Goal: Information Seeking & Learning: Check status

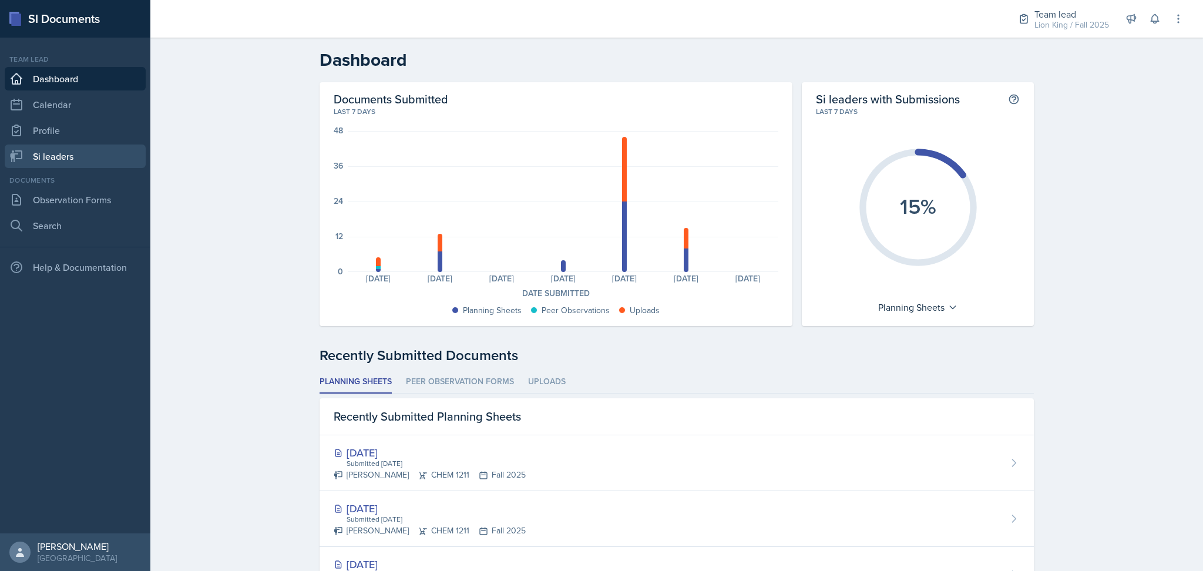
click at [58, 160] on link "Si leaders" at bounding box center [75, 155] width 141 height 23
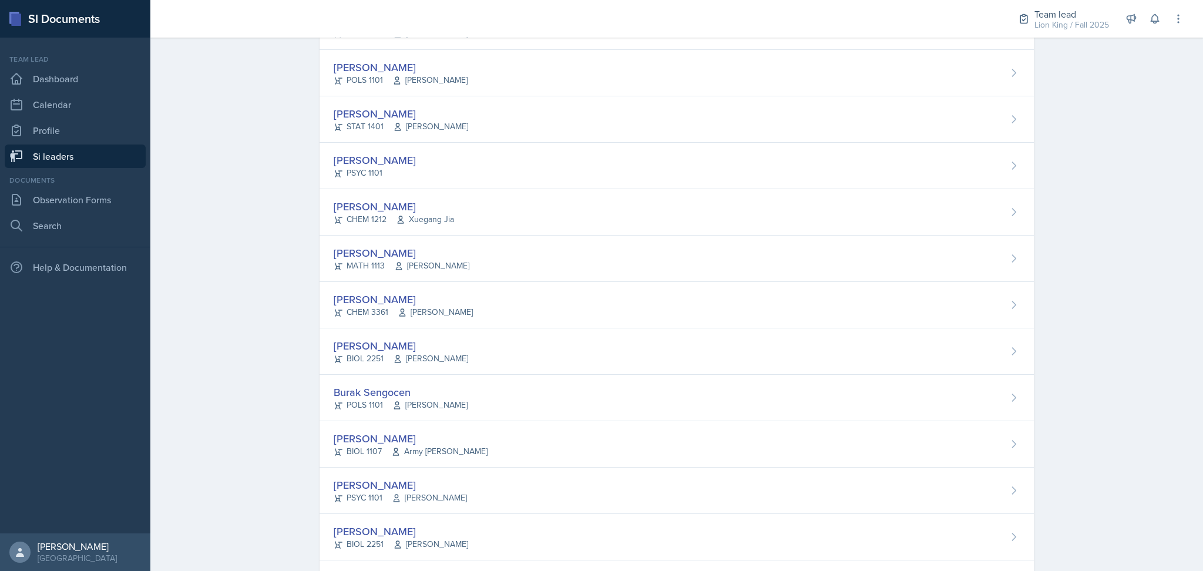
scroll to position [634, 0]
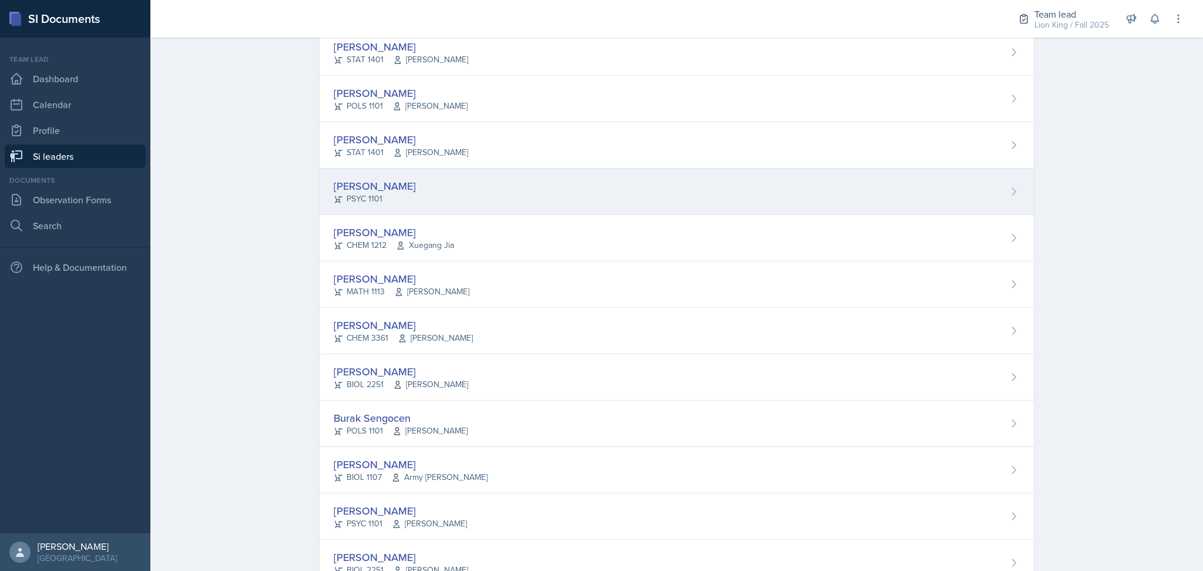
click at [472, 191] on div "Lauretta Martin PSYC 1101" at bounding box center [677, 192] width 714 height 46
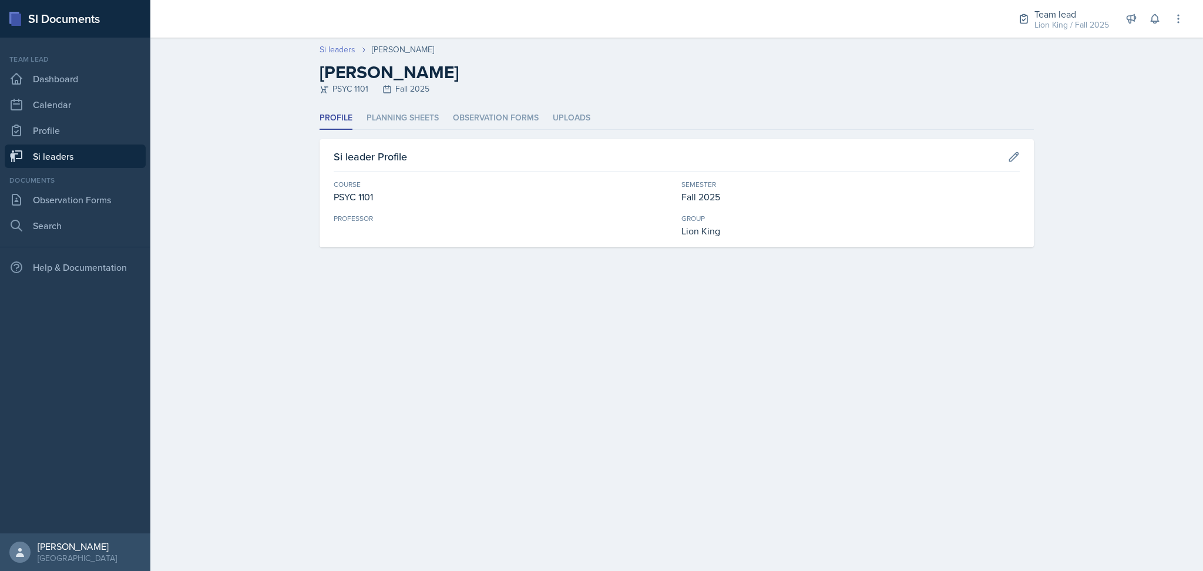
click at [327, 51] on link "Si leaders" at bounding box center [338, 49] width 36 height 12
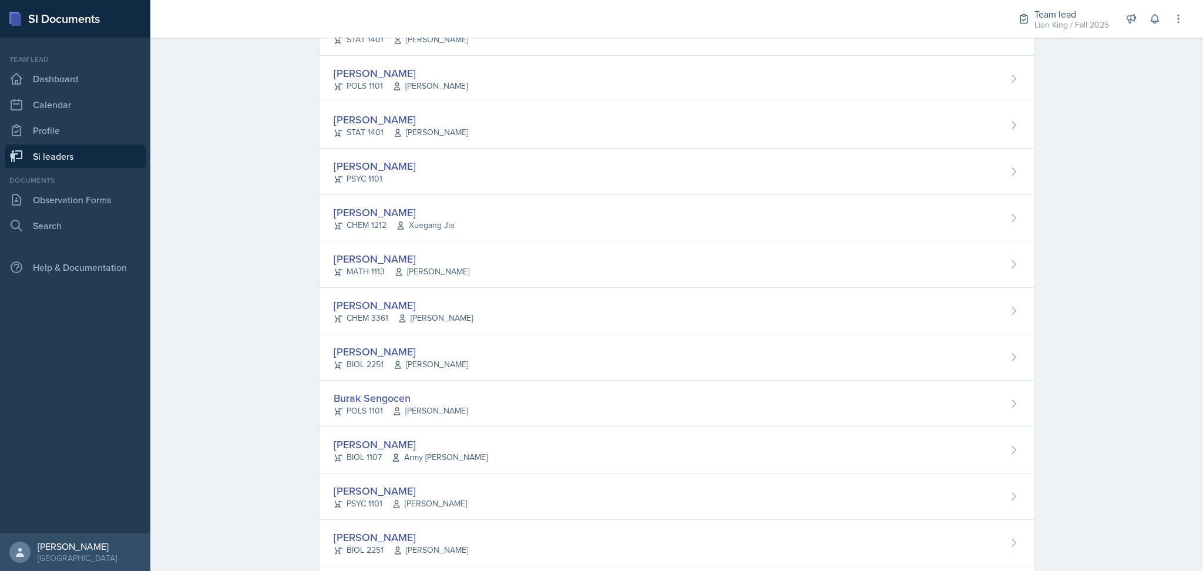
scroll to position [816, 0]
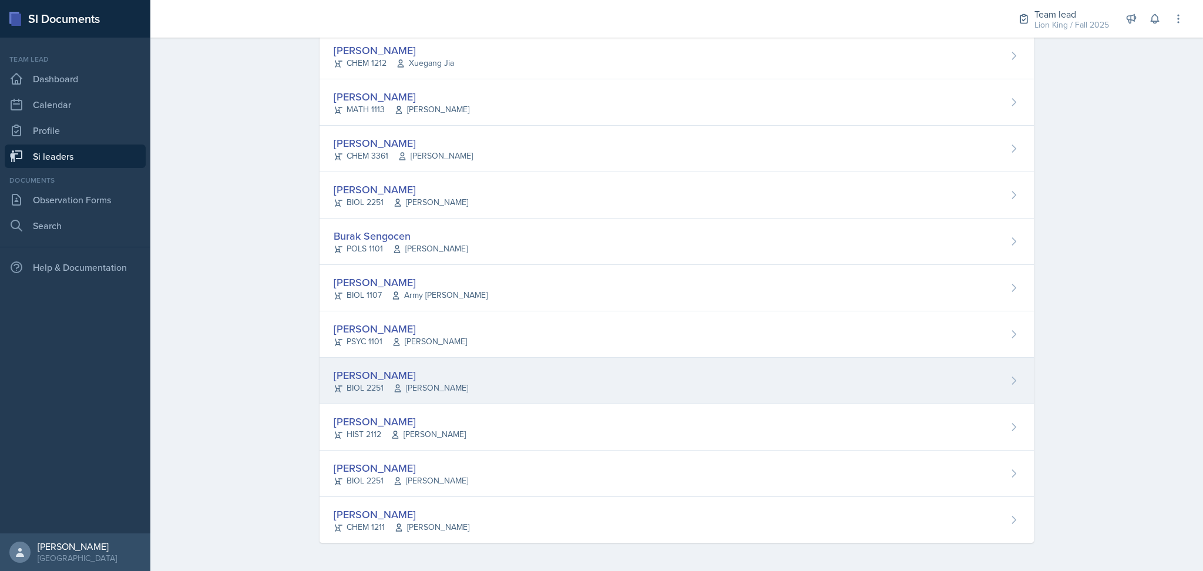
click at [506, 380] on div "Elijah Till BIOL 2251 Muna Elhassey" at bounding box center [677, 381] width 714 height 46
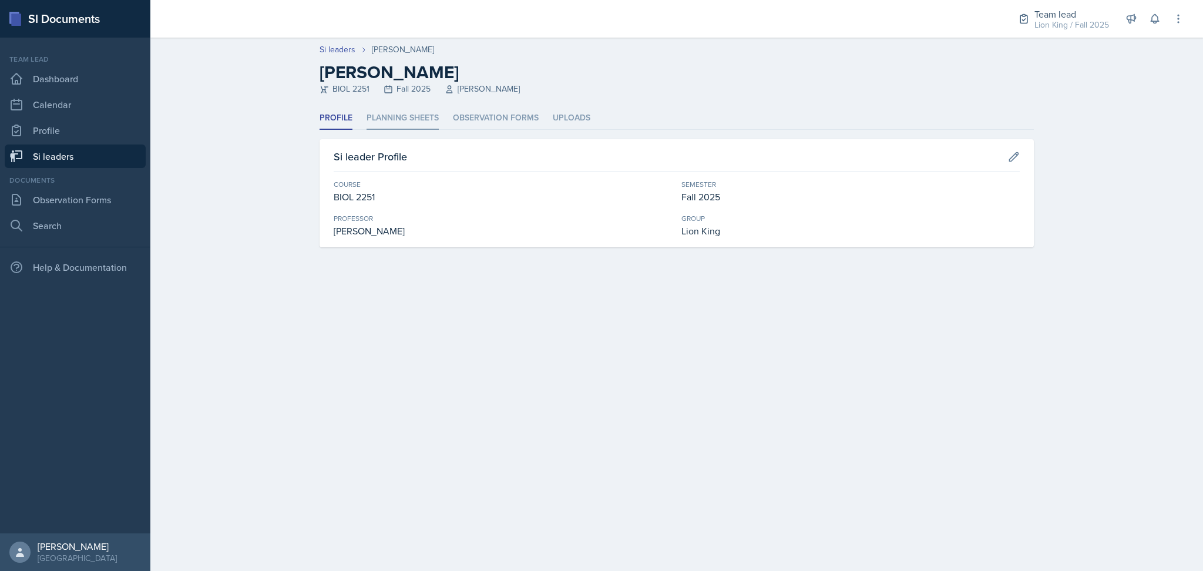
click at [396, 115] on li "Planning Sheets" at bounding box center [403, 118] width 72 height 23
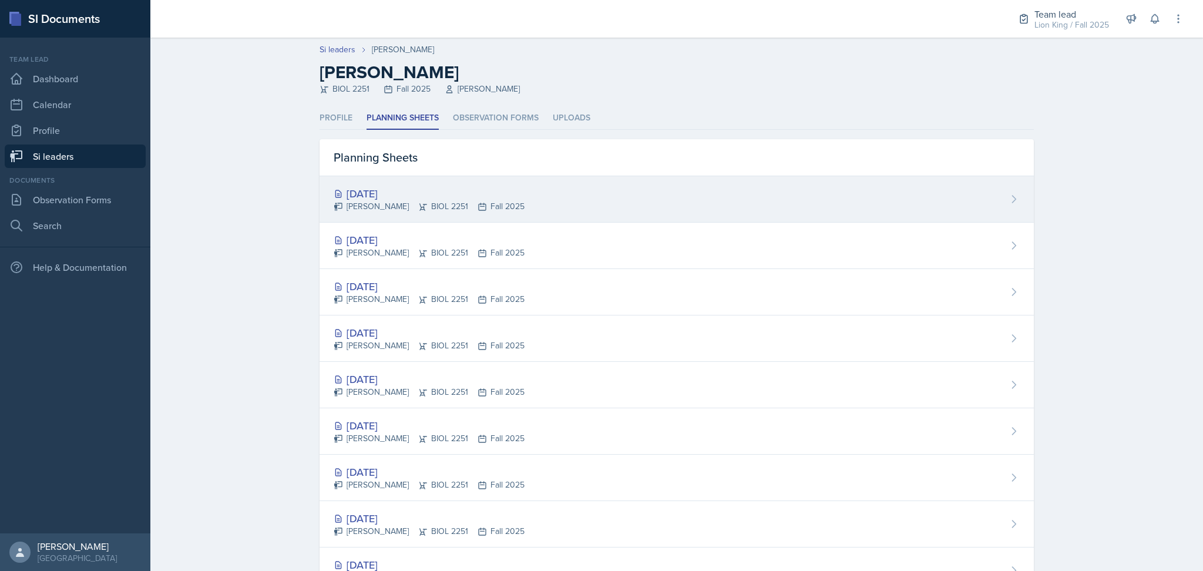
click at [489, 191] on div "Oct 8th, 2025 Elijah Till BIOL 2251 Fall 2025" at bounding box center [677, 199] width 714 height 46
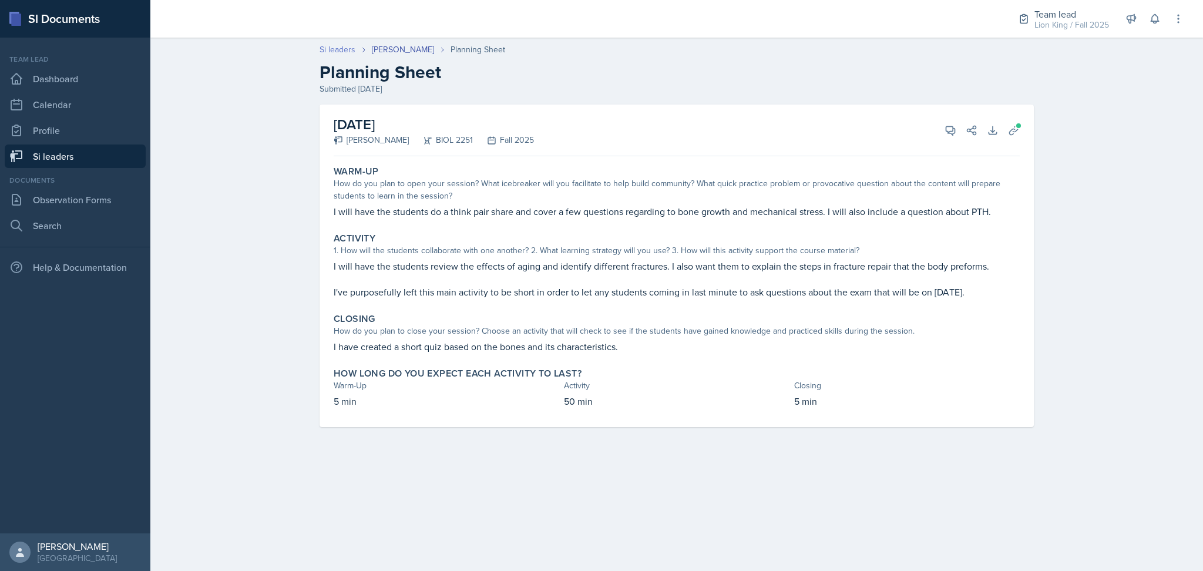
click at [332, 49] on link "Si leaders" at bounding box center [338, 49] width 36 height 12
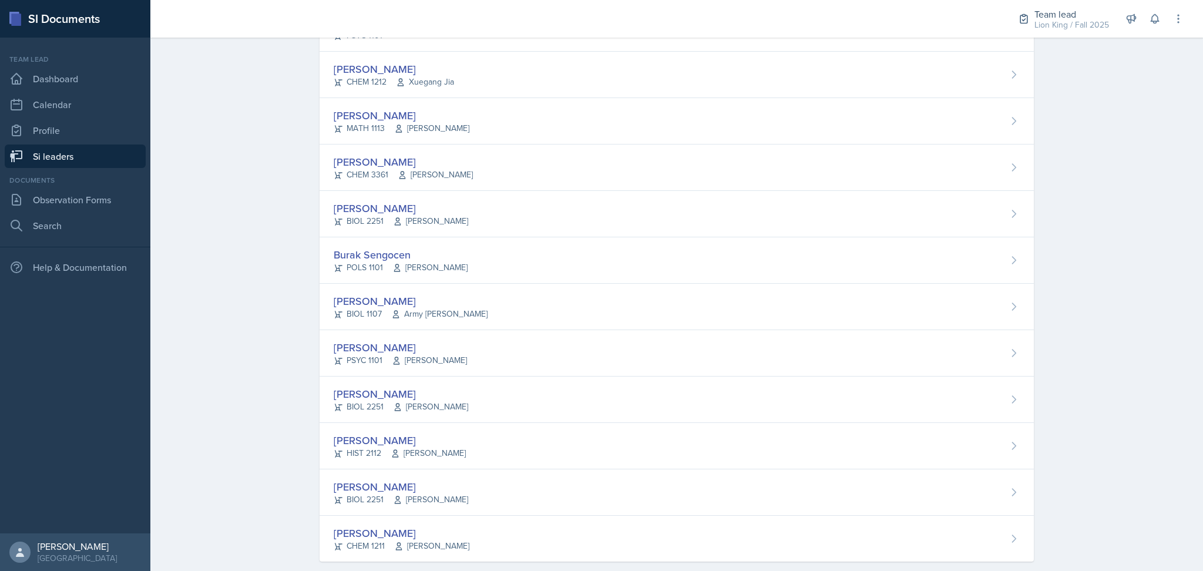
scroll to position [799, 0]
click at [468, 263] on div "Burak Sengocen POLS 1101 Gary Carrico" at bounding box center [677, 259] width 714 height 46
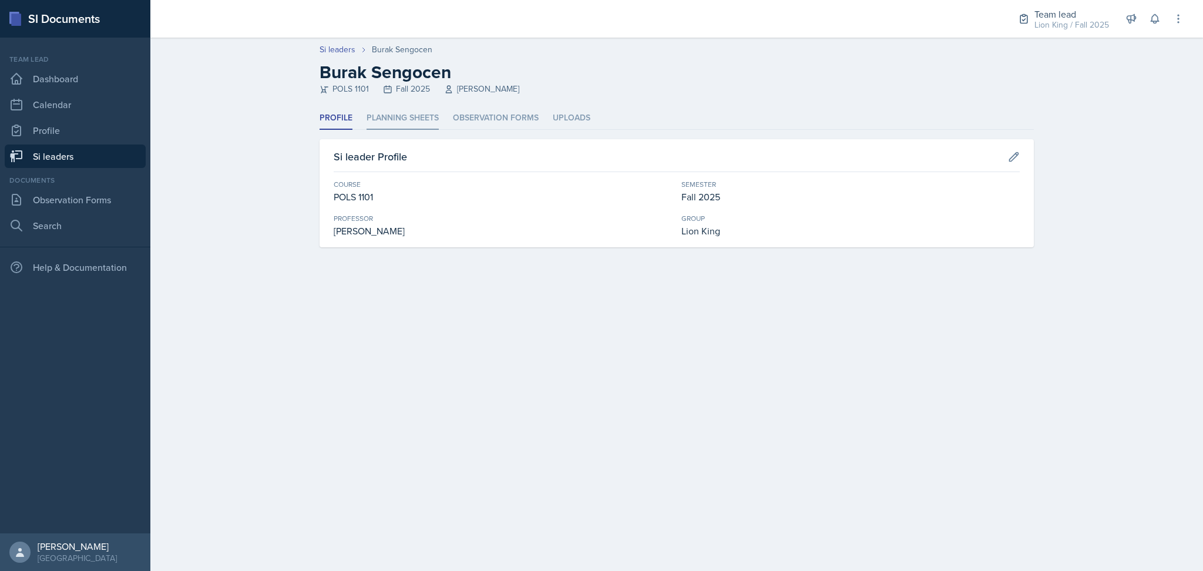
click at [390, 113] on li "Planning Sheets" at bounding box center [403, 118] width 72 height 23
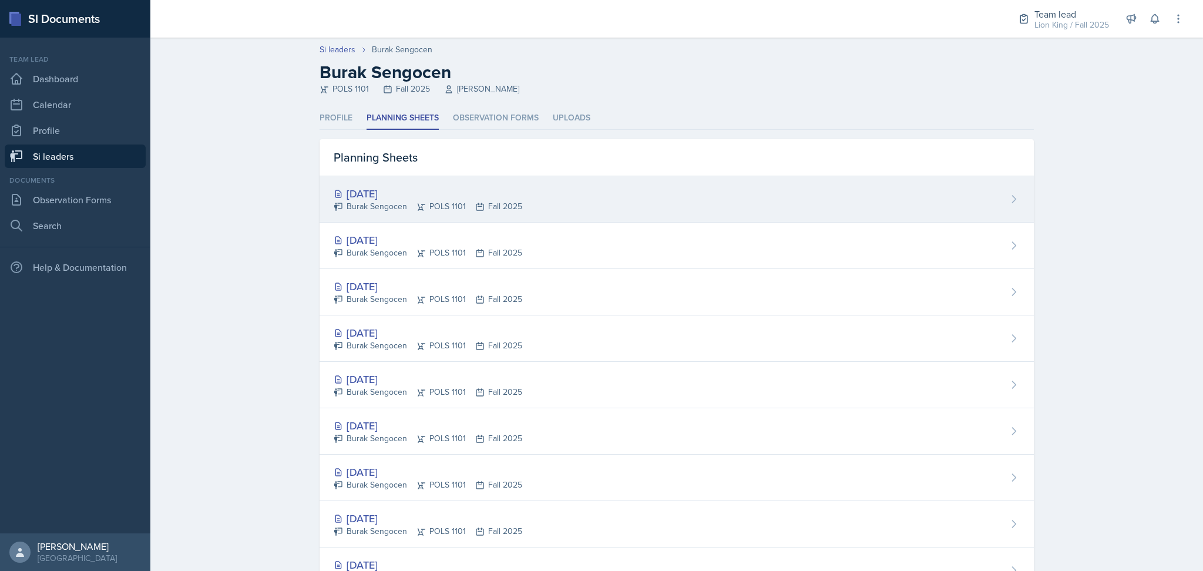
click at [519, 207] on div "Oct 9th, 2025 Burak Sengocen POLS 1101 Fall 2025" at bounding box center [677, 199] width 714 height 46
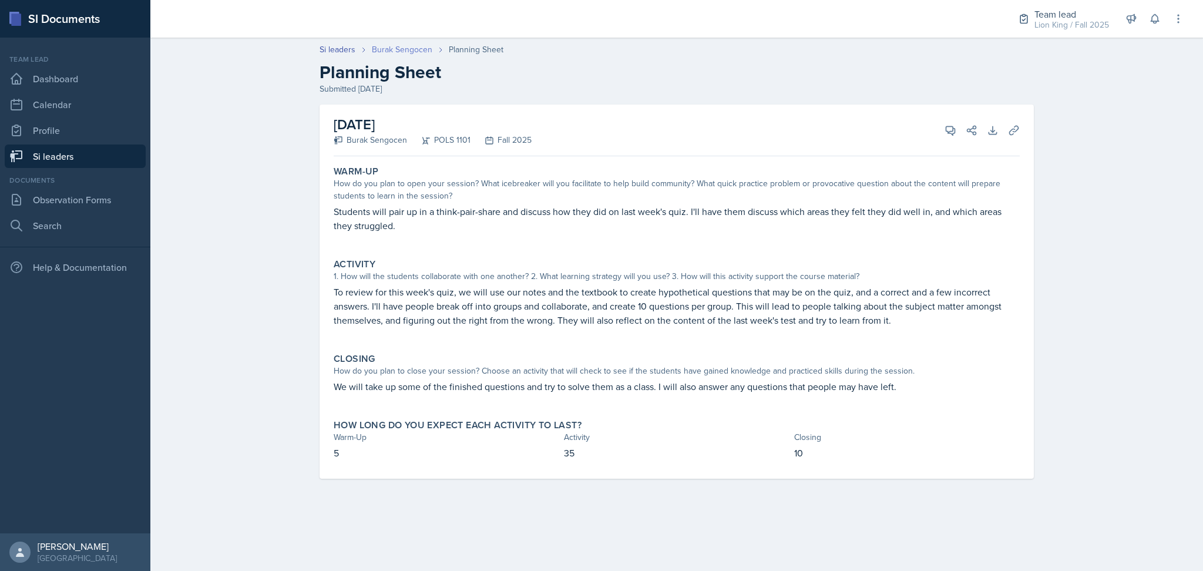
click at [377, 52] on link "Burak Sengocen" at bounding box center [402, 49] width 60 height 12
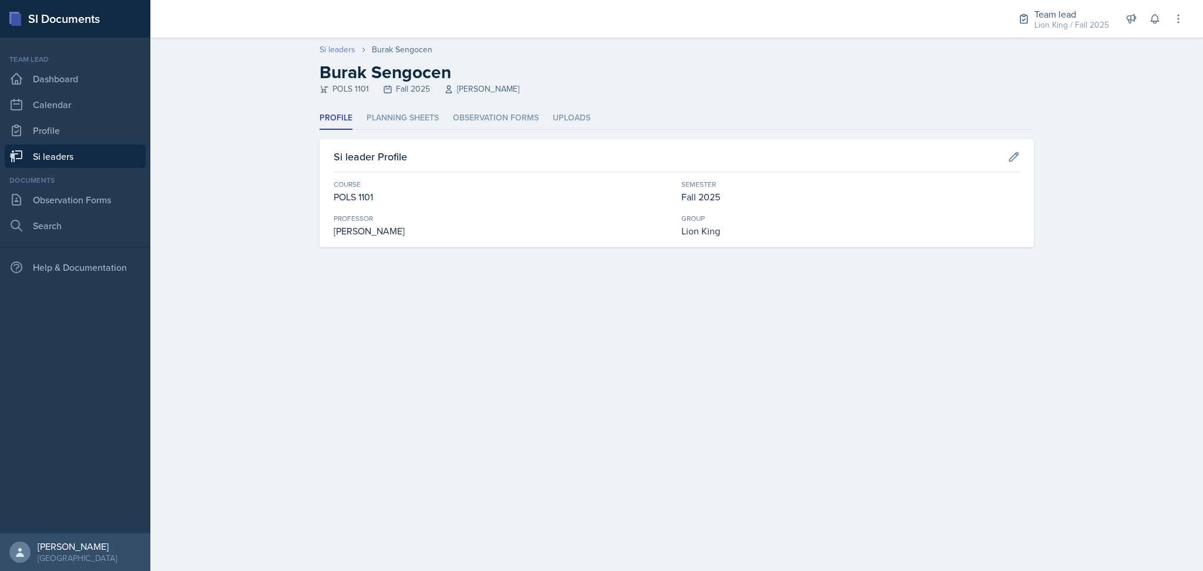
click at [335, 46] on link "Si leaders" at bounding box center [338, 49] width 36 height 12
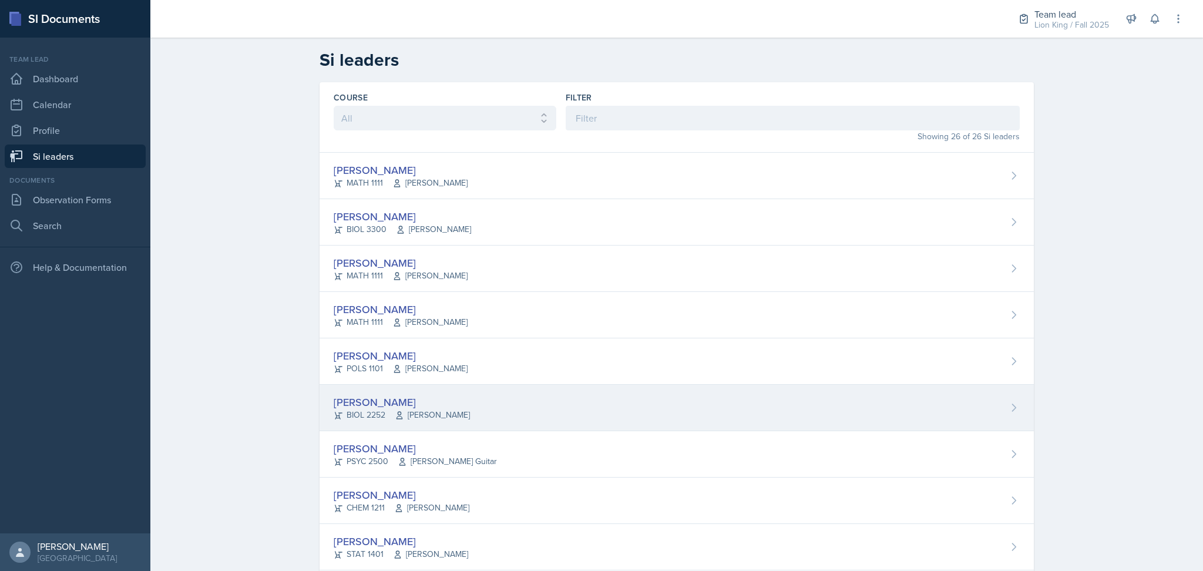
click at [590, 418] on div "Maria Correa Ortiz BIOL 2252 Monica Maddox" at bounding box center [677, 408] width 714 height 46
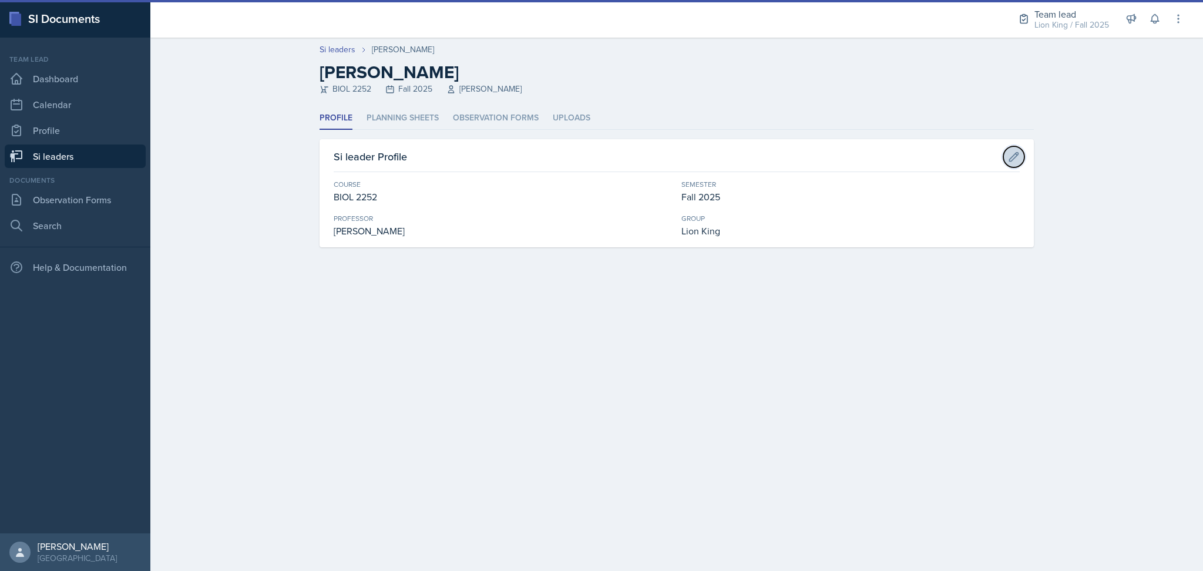
click at [1018, 152] on icon at bounding box center [1014, 156] width 9 height 9
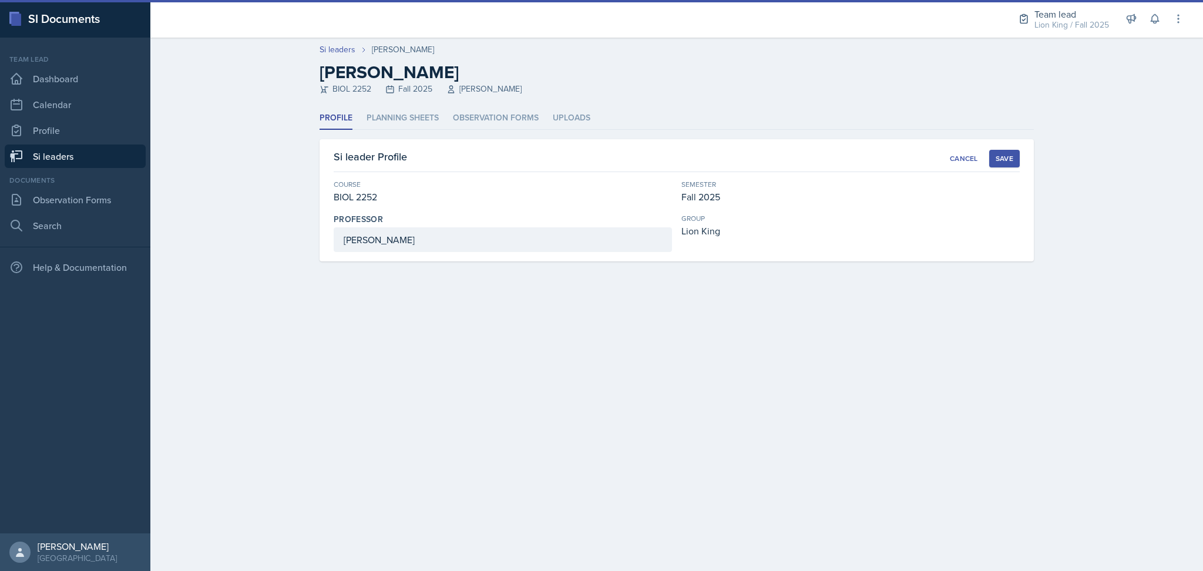
click at [1018, 152] on button "Save" at bounding box center [1004, 159] width 31 height 18
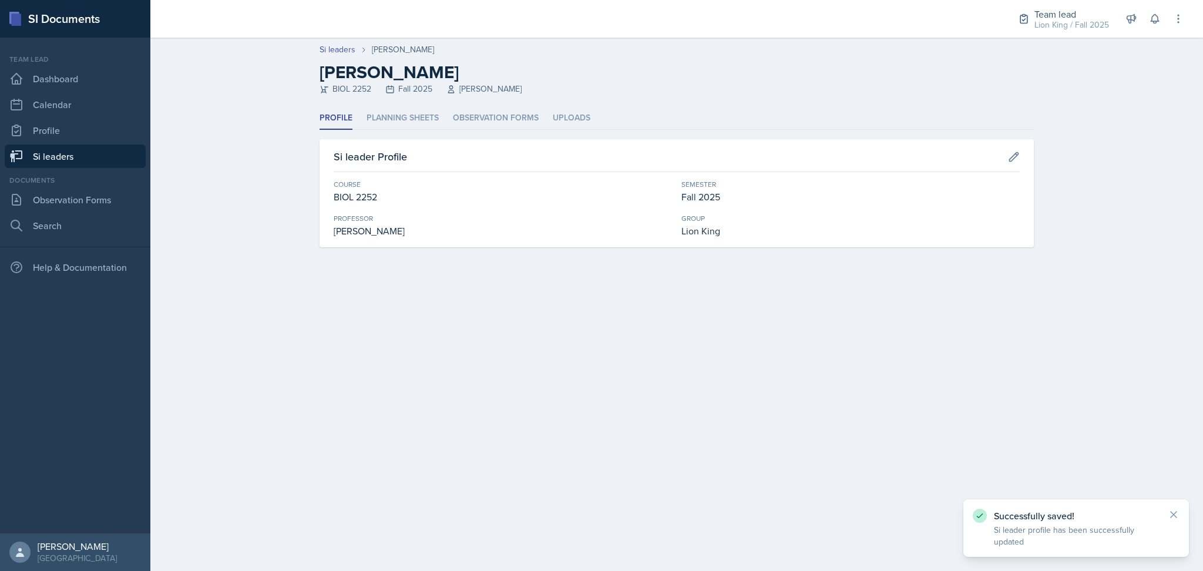
click at [363, 69] on h2 "[PERSON_NAME]" at bounding box center [677, 72] width 714 height 21
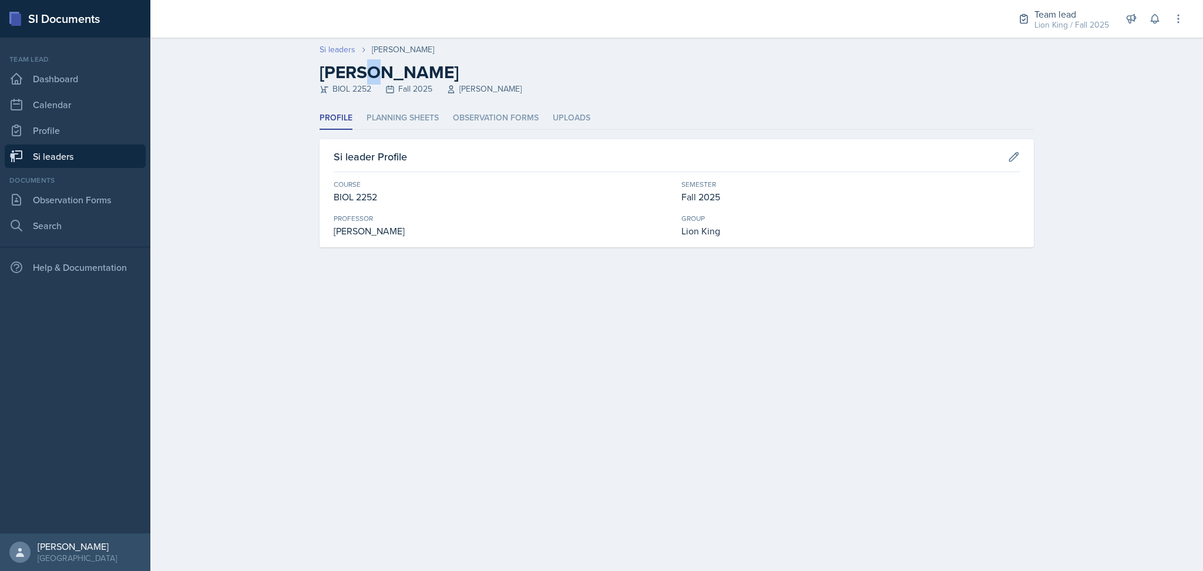
click at [339, 52] on link "Si leaders" at bounding box center [338, 49] width 36 height 12
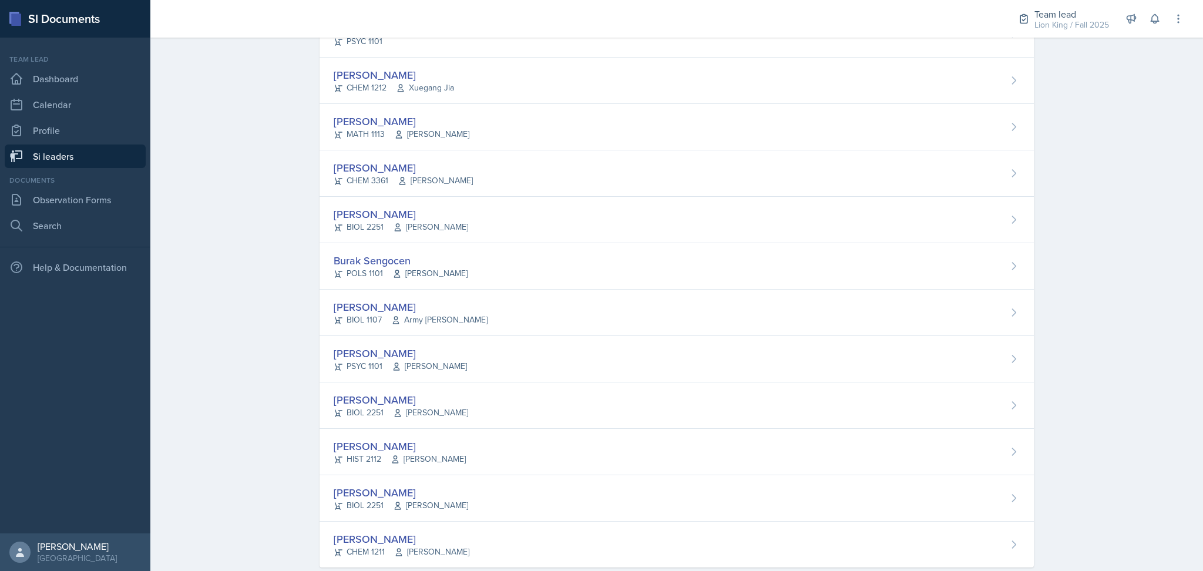
scroll to position [816, 0]
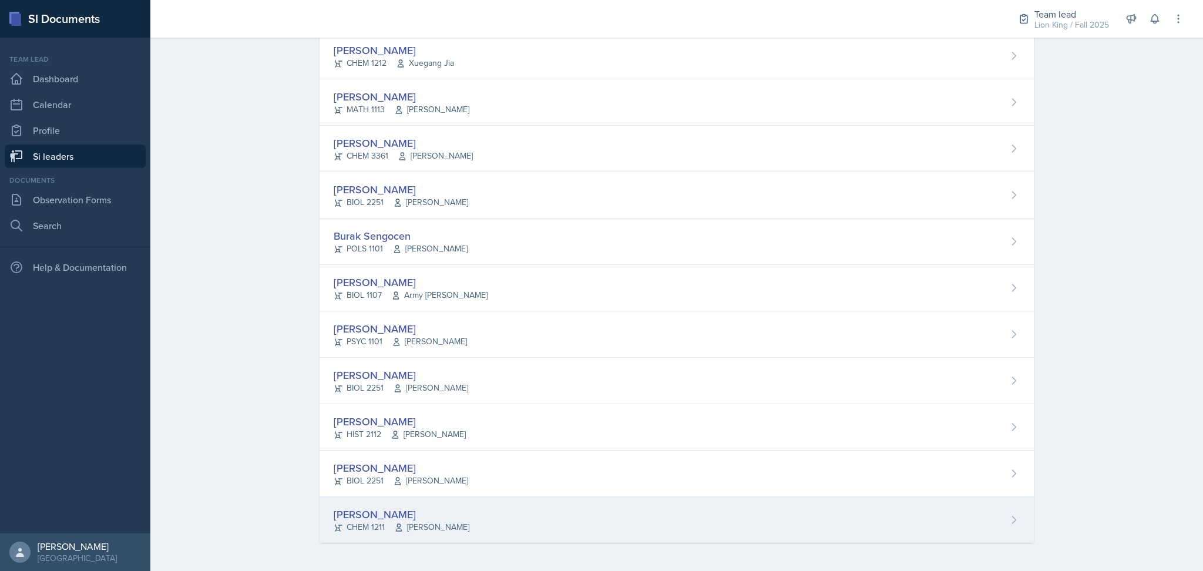
click at [566, 507] on div "Derek Zochowski CHEM 1211 Wei Zhou" at bounding box center [677, 520] width 714 height 46
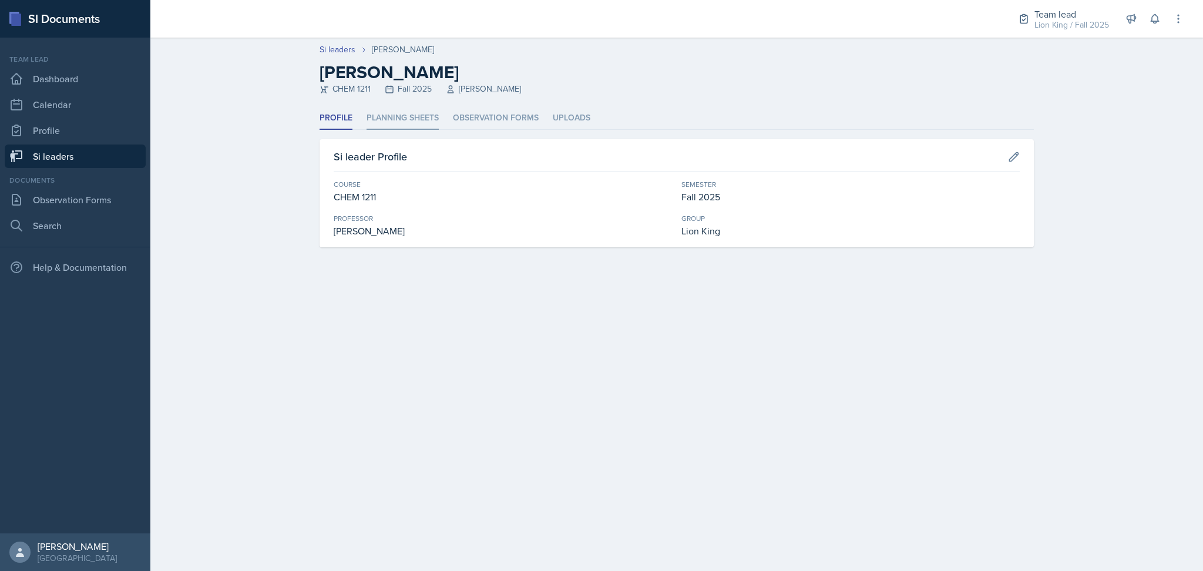
click at [399, 123] on li "Planning Sheets" at bounding box center [403, 118] width 72 height 23
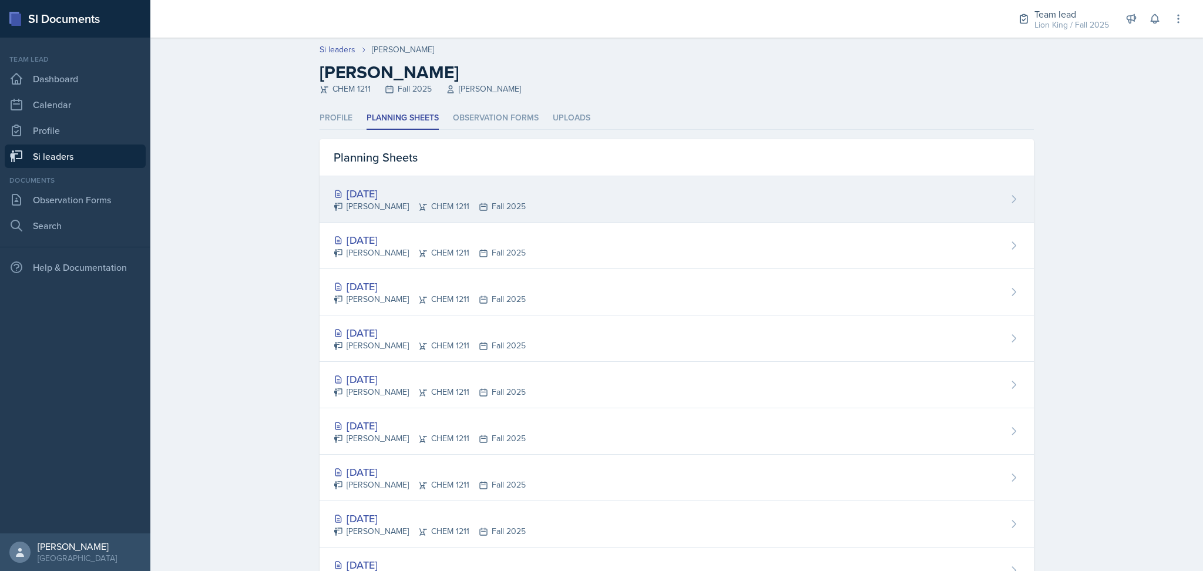
click at [661, 209] on div "Oct 9th, 2025 Derek Zochowski CHEM 1211 Fall 2025" at bounding box center [677, 199] width 714 height 46
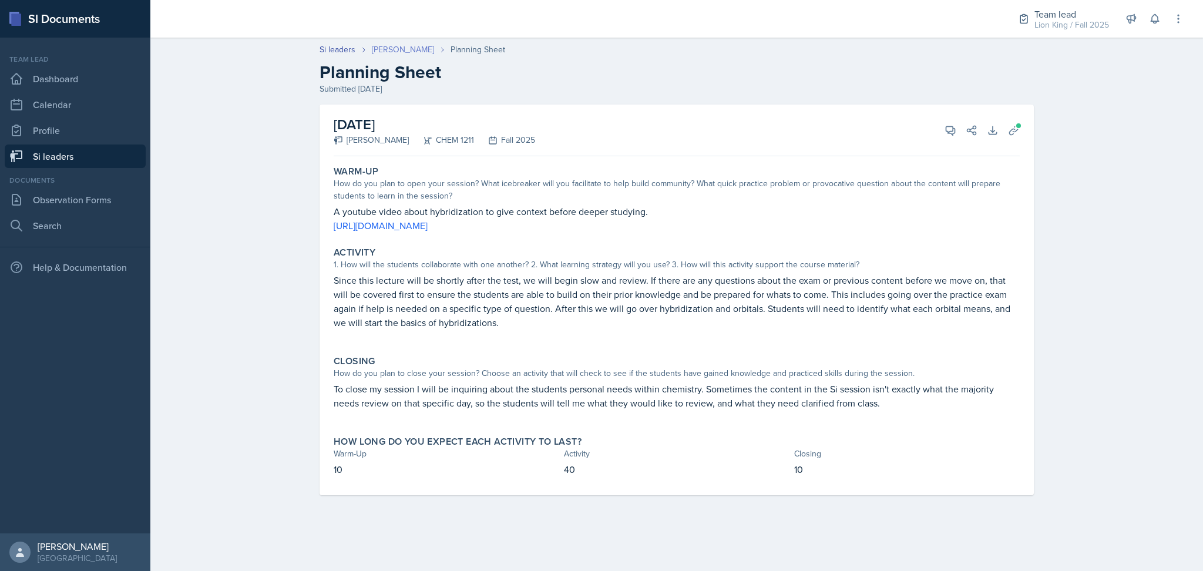
click at [383, 45] on link "[PERSON_NAME]" at bounding box center [403, 49] width 62 height 12
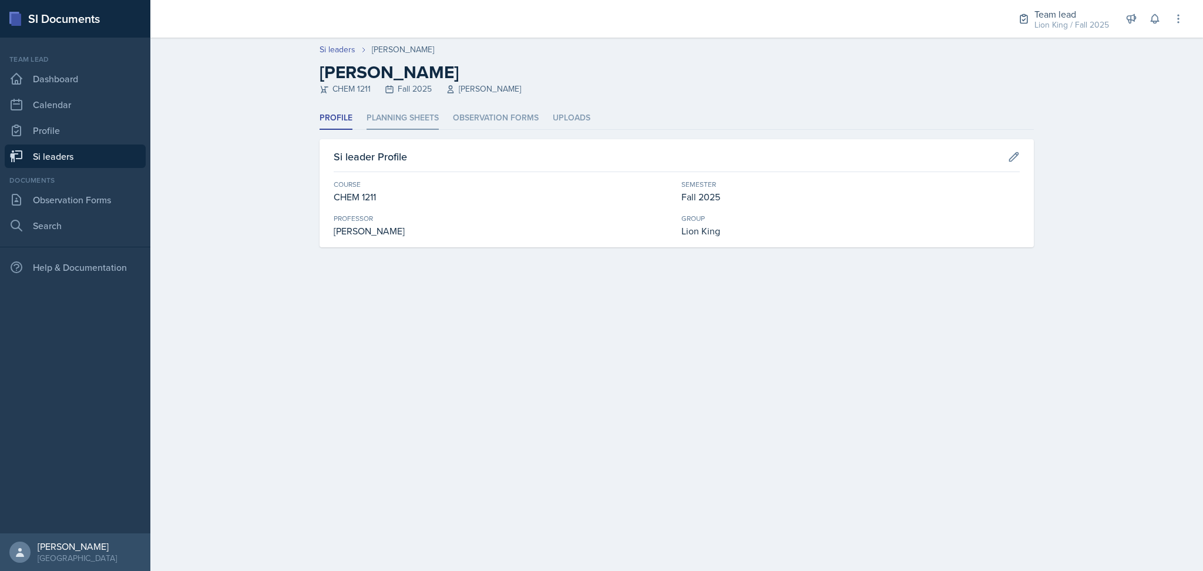
click at [408, 116] on li "Planning Sheets" at bounding box center [403, 118] width 72 height 23
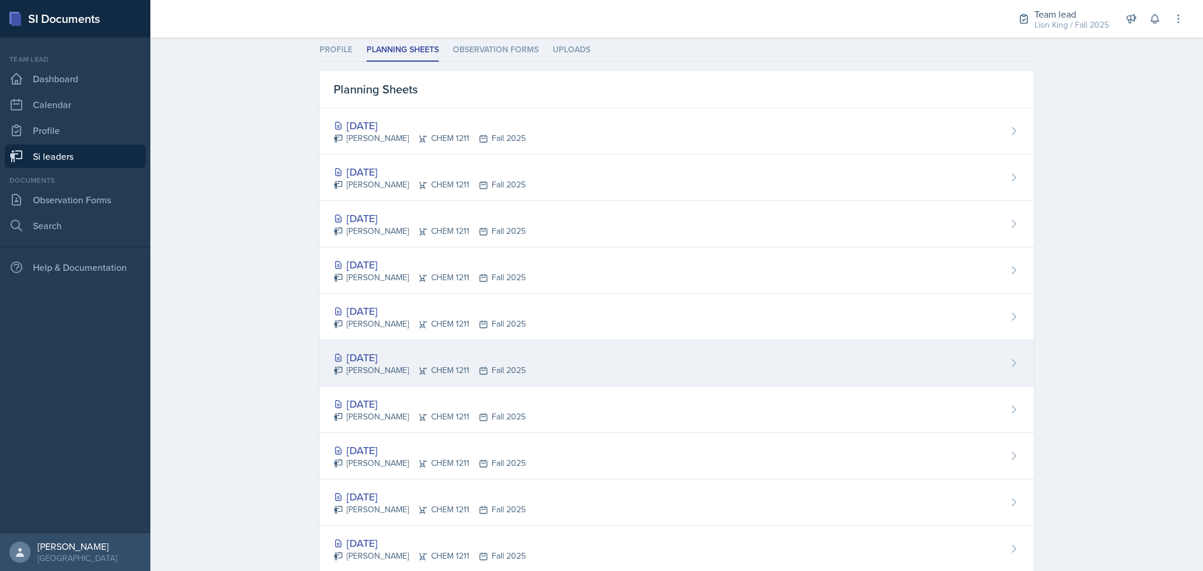
scroll to position [69, 0]
click at [544, 369] on div "Sep 23rd, 2025 Derek Zochowski CHEM 1211 Fall 2025" at bounding box center [677, 362] width 714 height 46
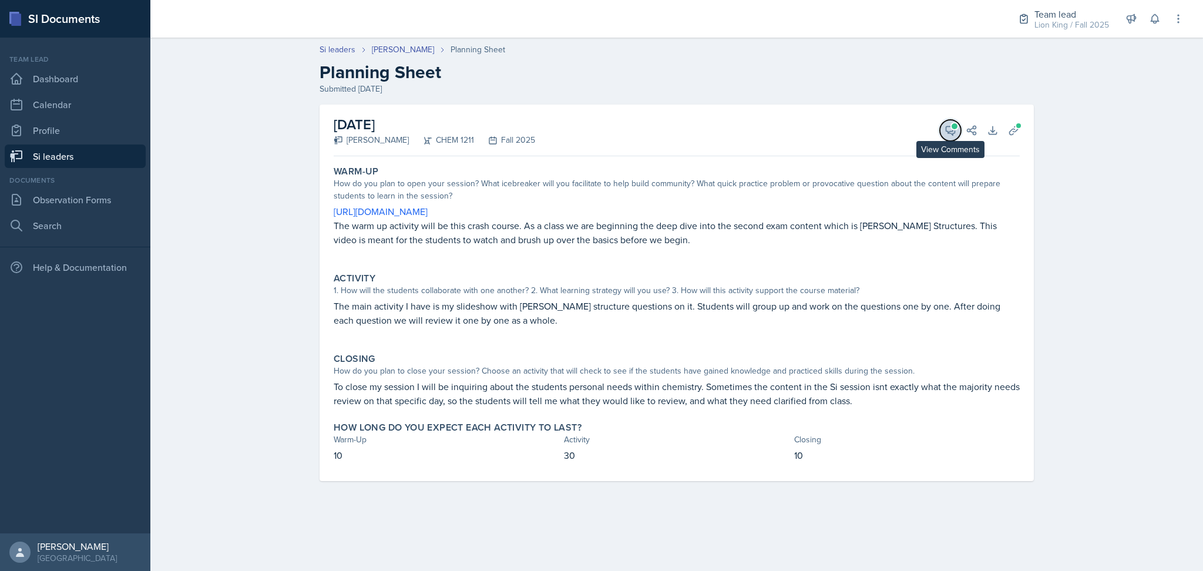
click at [953, 131] on icon at bounding box center [950, 130] width 9 height 9
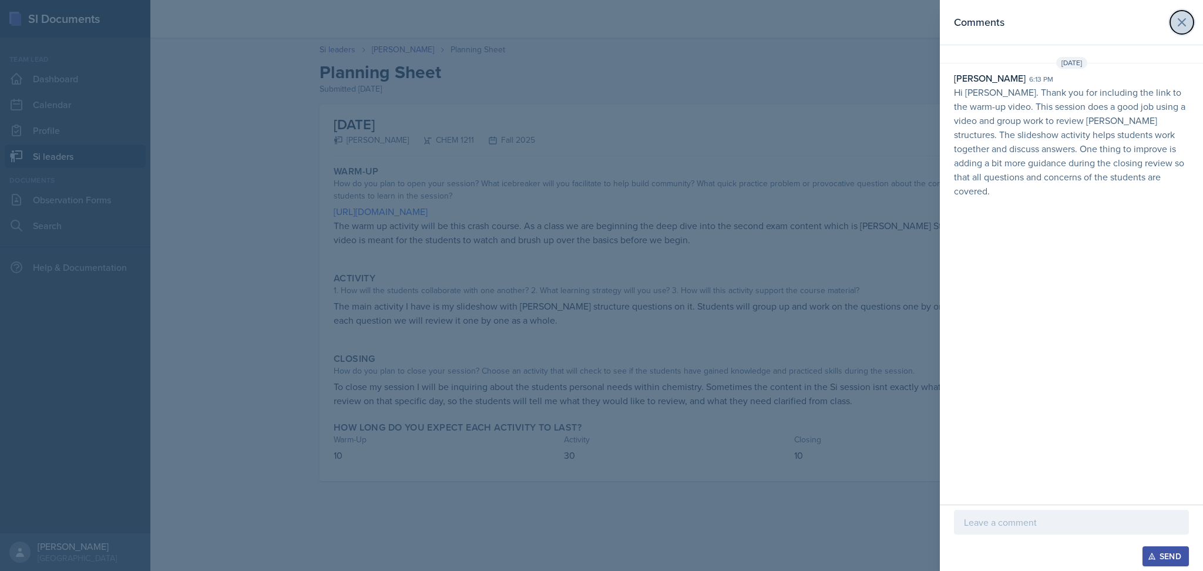
click at [1176, 18] on icon at bounding box center [1182, 22] width 14 height 14
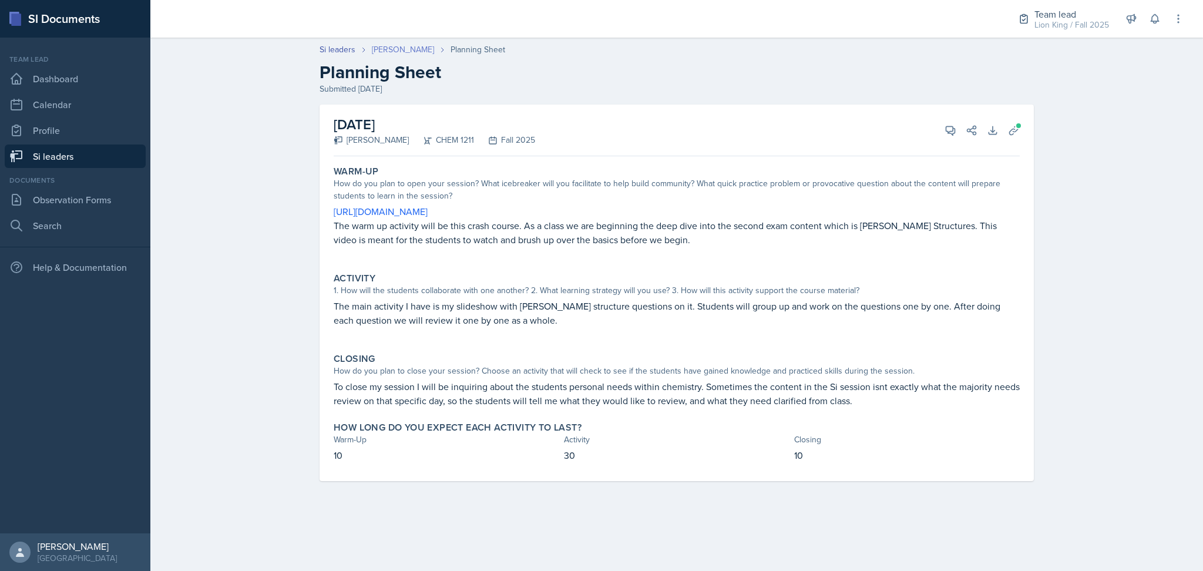
click at [419, 48] on link "[PERSON_NAME]" at bounding box center [403, 49] width 62 height 12
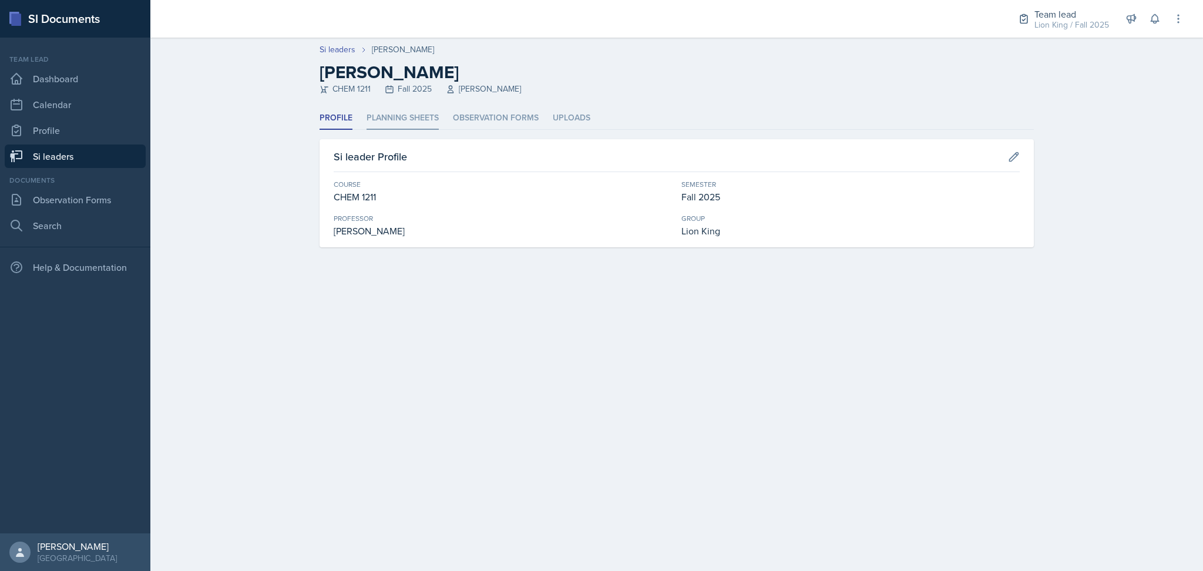
click at [409, 122] on li "Planning Sheets" at bounding box center [403, 118] width 72 height 23
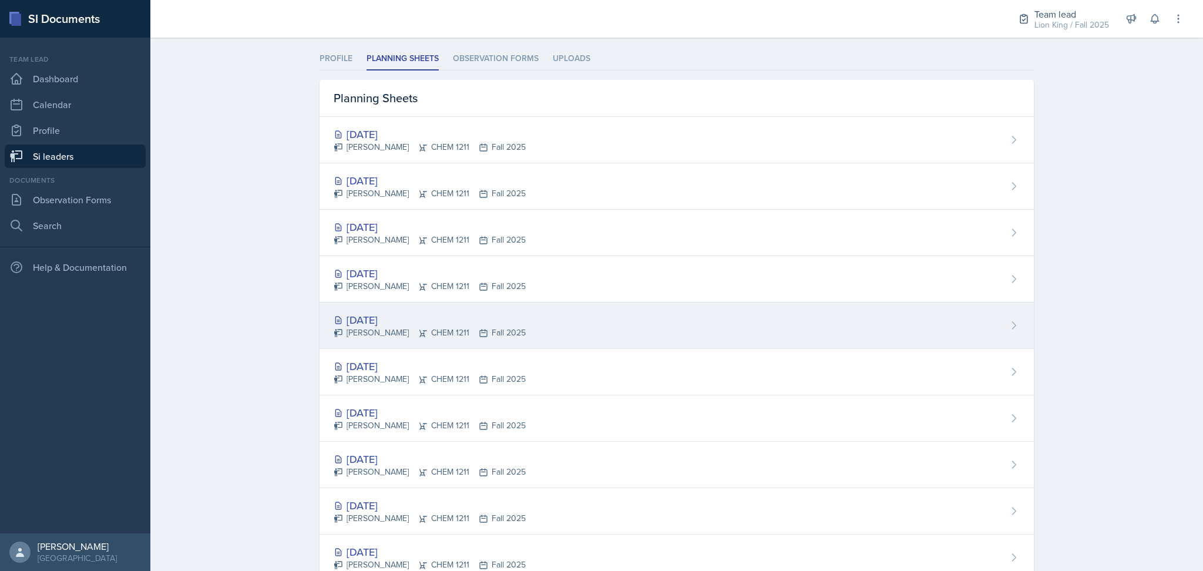
scroll to position [72, 0]
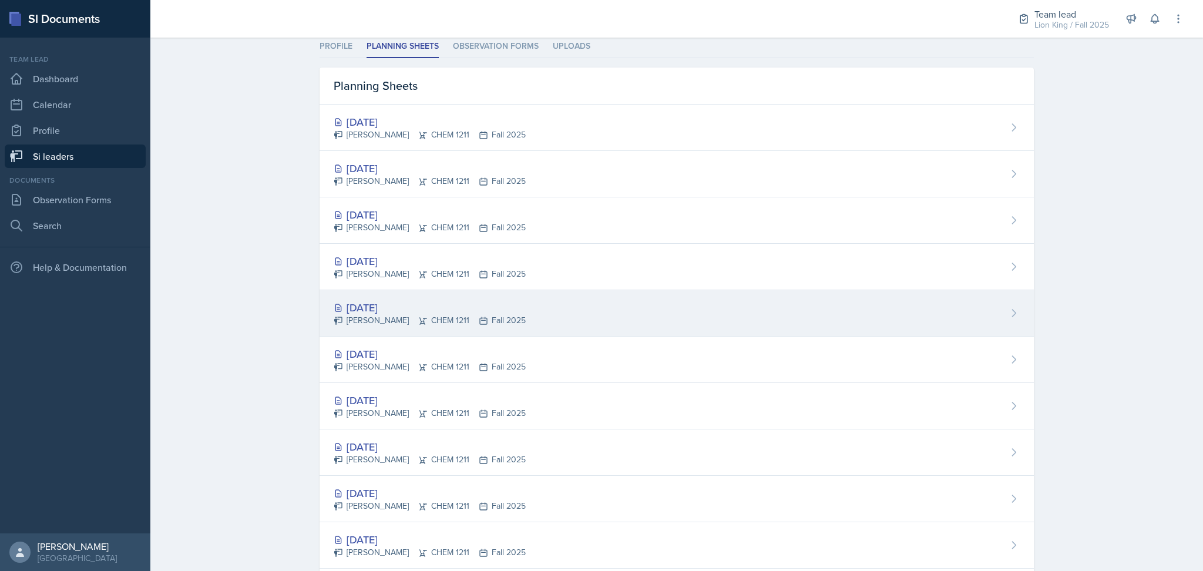
click at [635, 406] on div "Sep 18th, 2025 Derek Zochowski CHEM 1211 Fall 2025" at bounding box center [677, 406] width 714 height 46
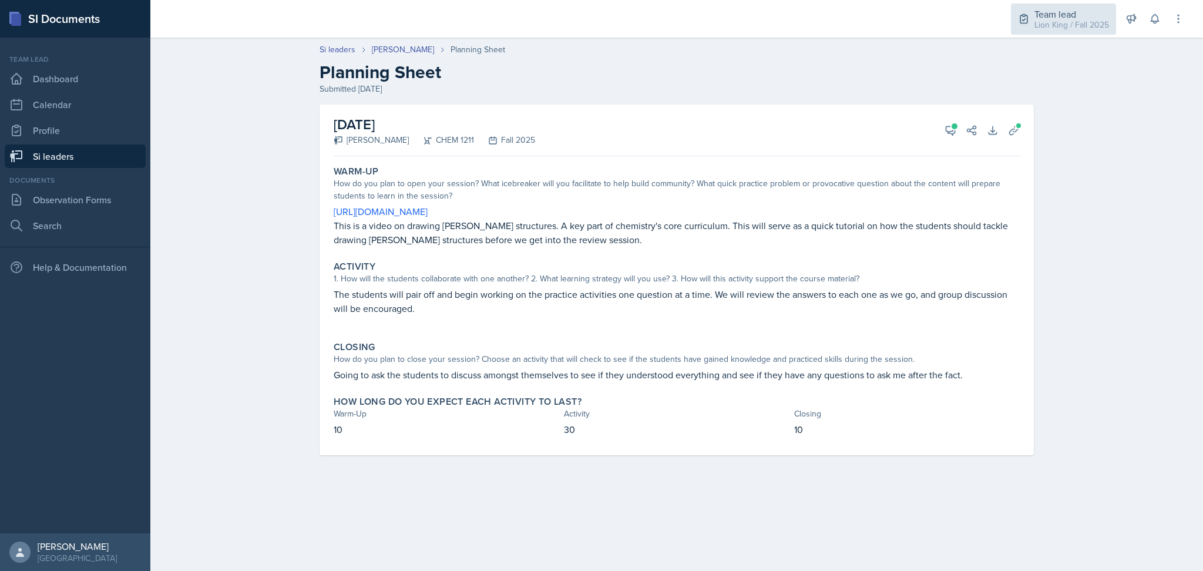
click at [1049, 32] on div "Team lead Lion King / Fall 2025" at bounding box center [1063, 19] width 105 height 31
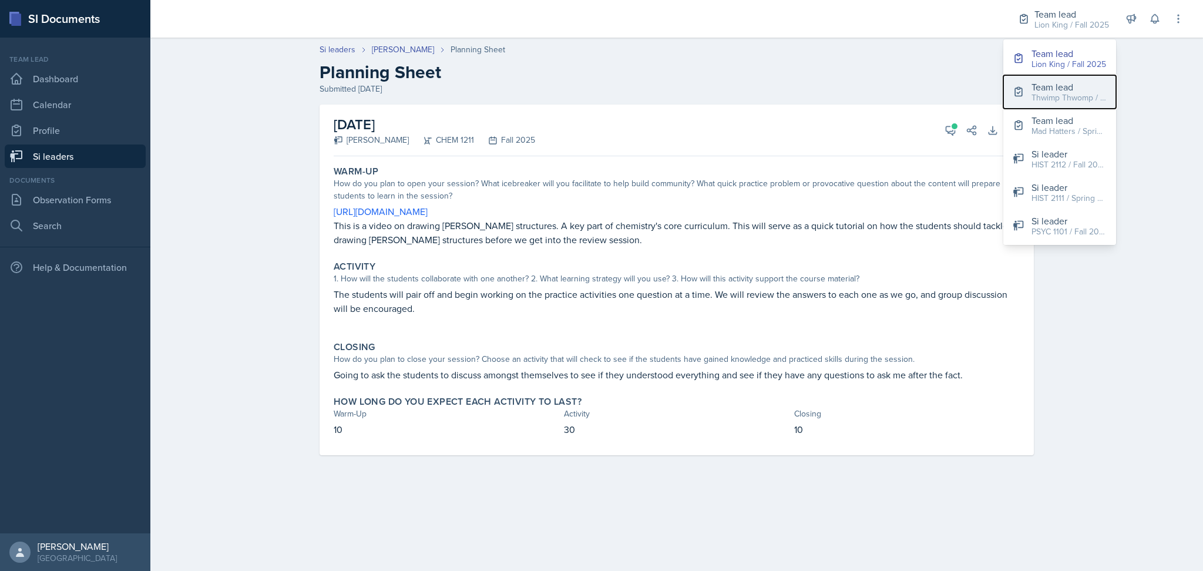
click at [1064, 94] on div "Thwimp Thwomp / Fall 2024" at bounding box center [1068, 98] width 75 height 12
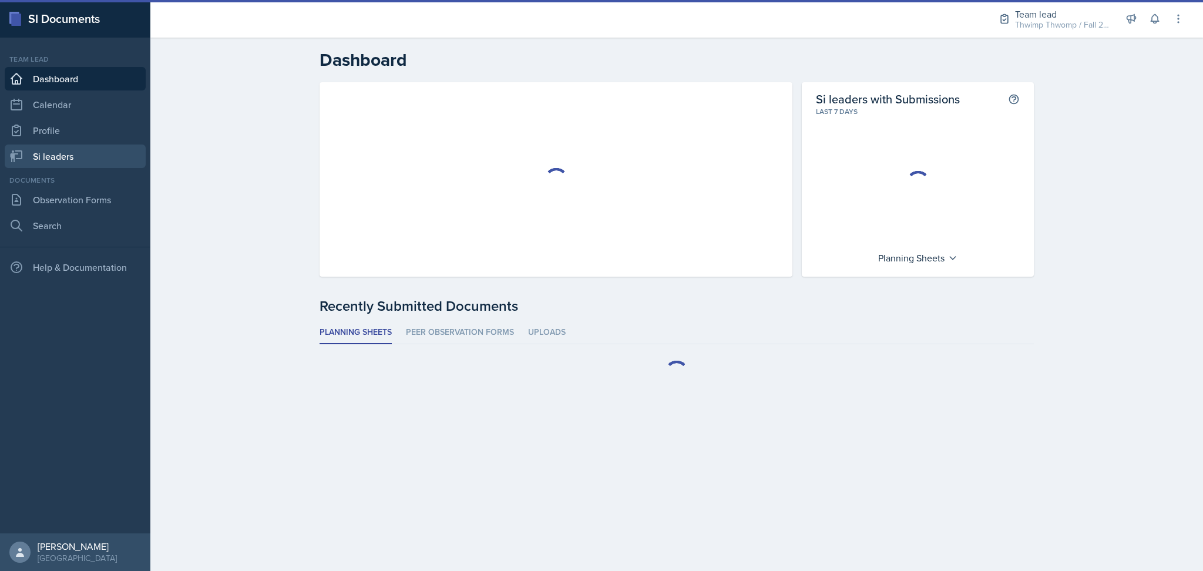
click at [70, 153] on link "Si leaders" at bounding box center [75, 155] width 141 height 23
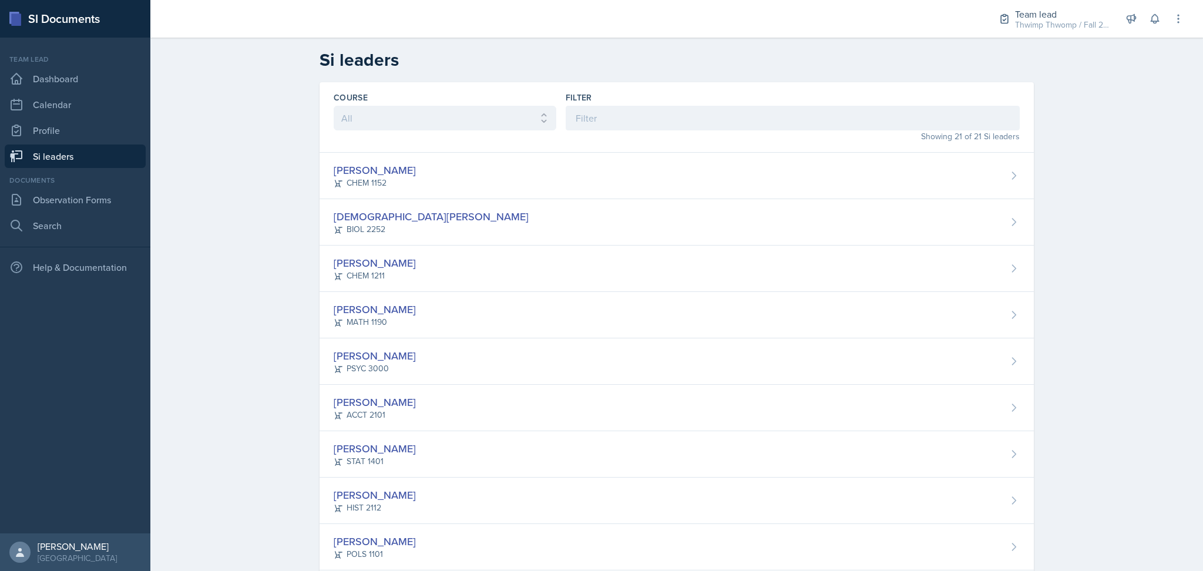
scroll to position [1, 0]
click at [1076, 11] on div "Team lead" at bounding box center [1062, 14] width 94 height 14
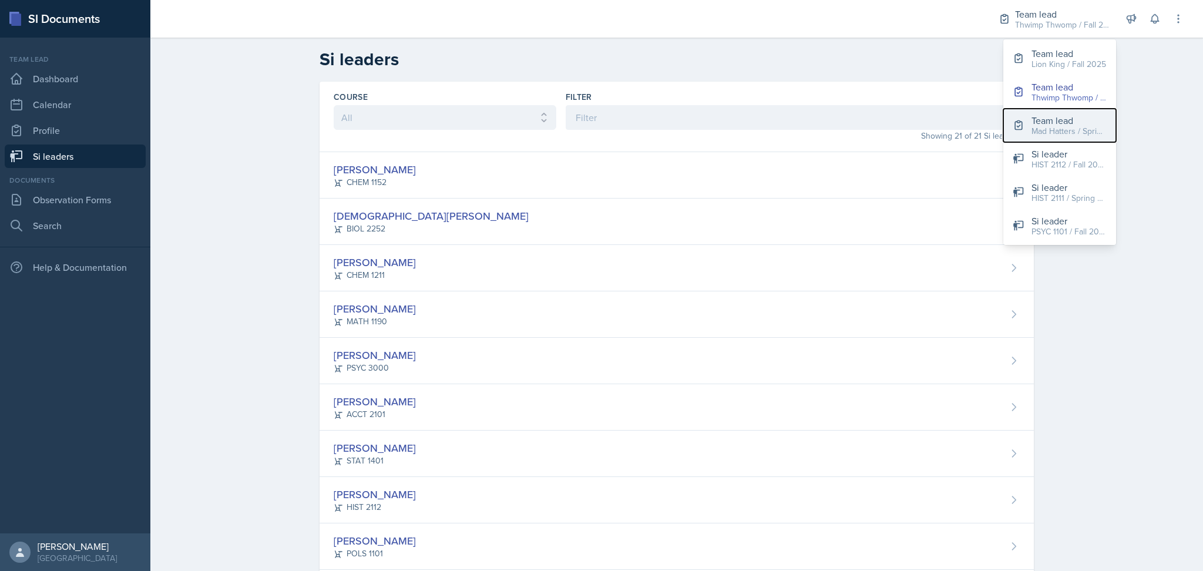
click at [1086, 120] on div "Team lead" at bounding box center [1068, 120] width 75 height 14
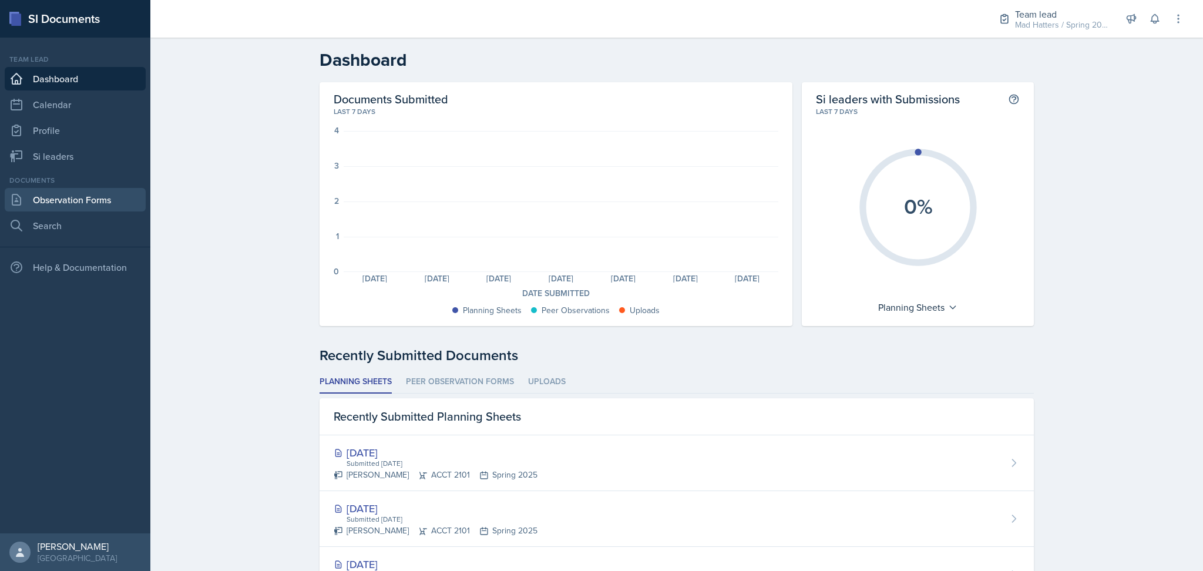
click at [90, 197] on link "Observation Forms" at bounding box center [75, 199] width 141 height 23
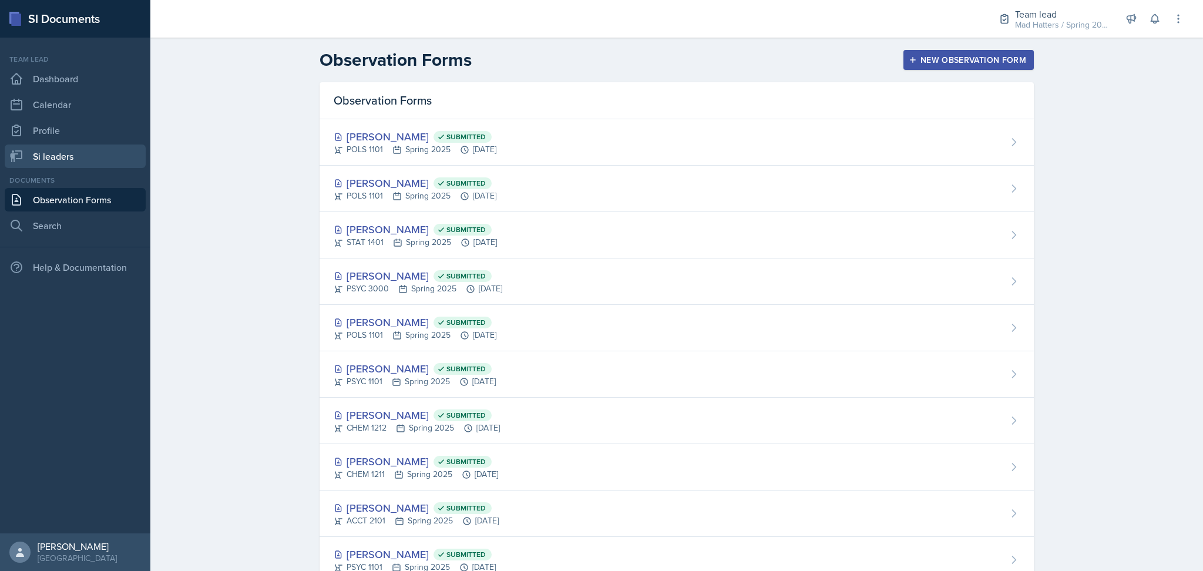
click at [89, 154] on link "Si leaders" at bounding box center [75, 155] width 141 height 23
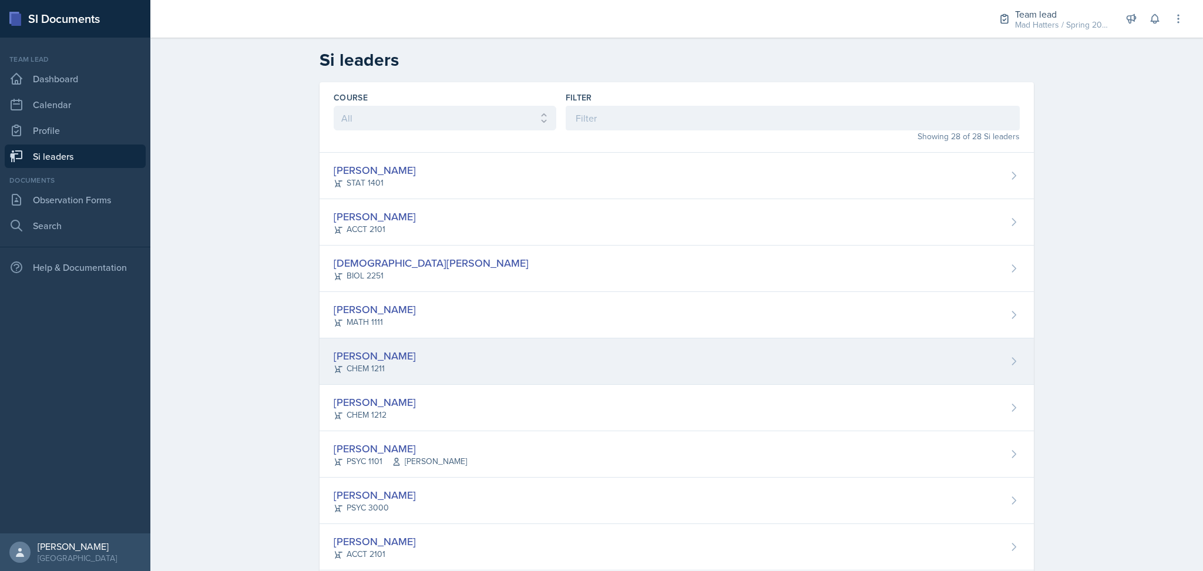
scroll to position [909, 0]
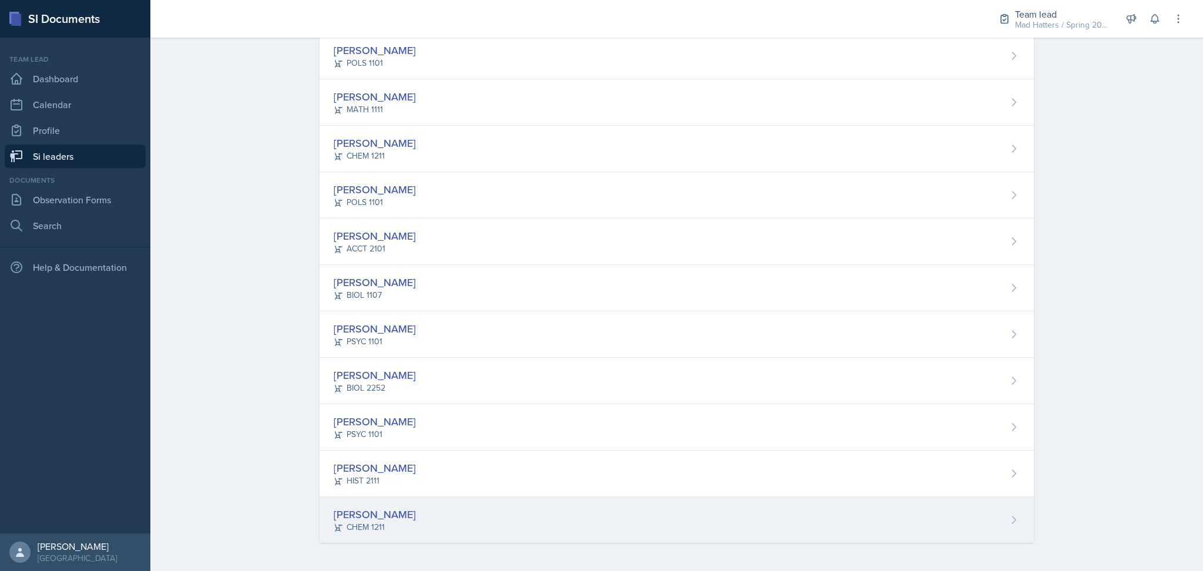
click at [613, 511] on div "Derek Zochowski CHEM 1211" at bounding box center [677, 520] width 714 height 46
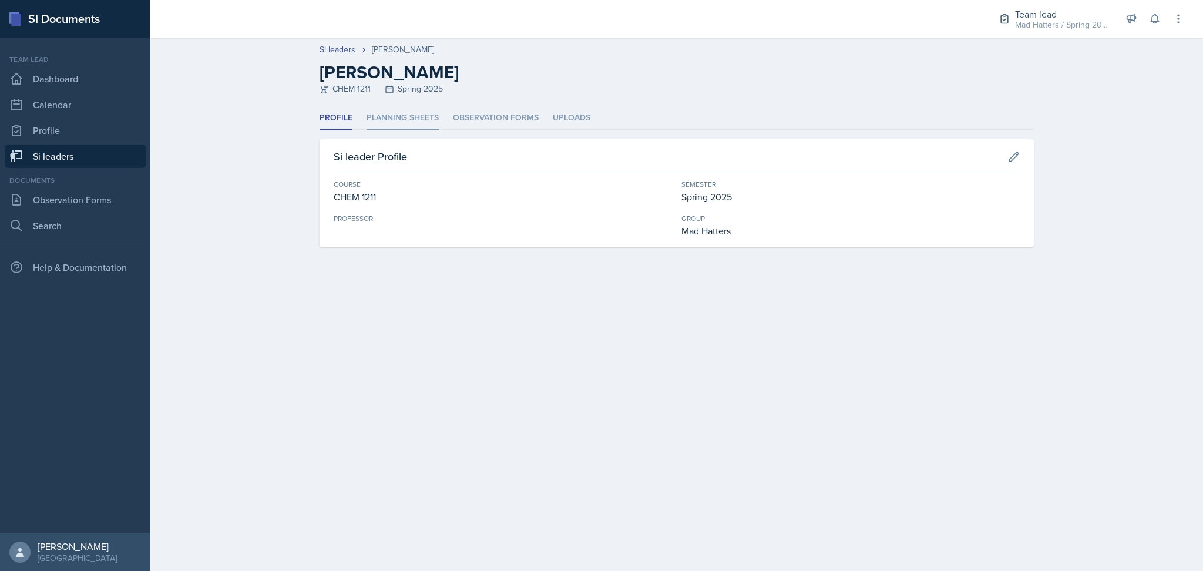
click at [401, 116] on li "Planning Sheets" at bounding box center [403, 118] width 72 height 23
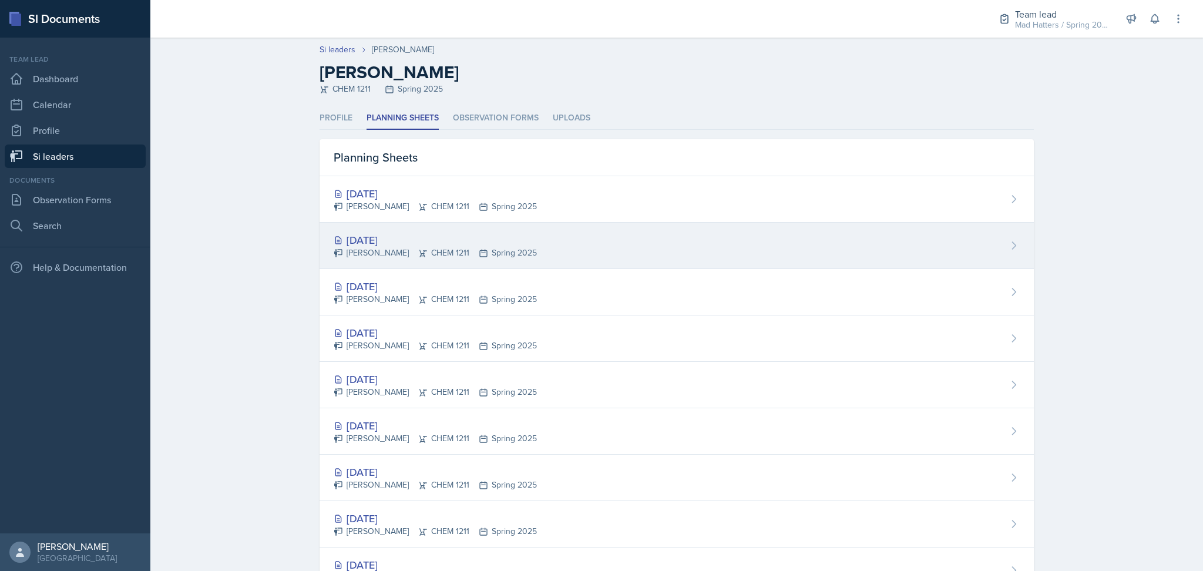
click at [678, 261] on div "Apr 21st, 2025 Derek Zochowski CHEM 1211 Spring 2025" at bounding box center [677, 246] width 714 height 46
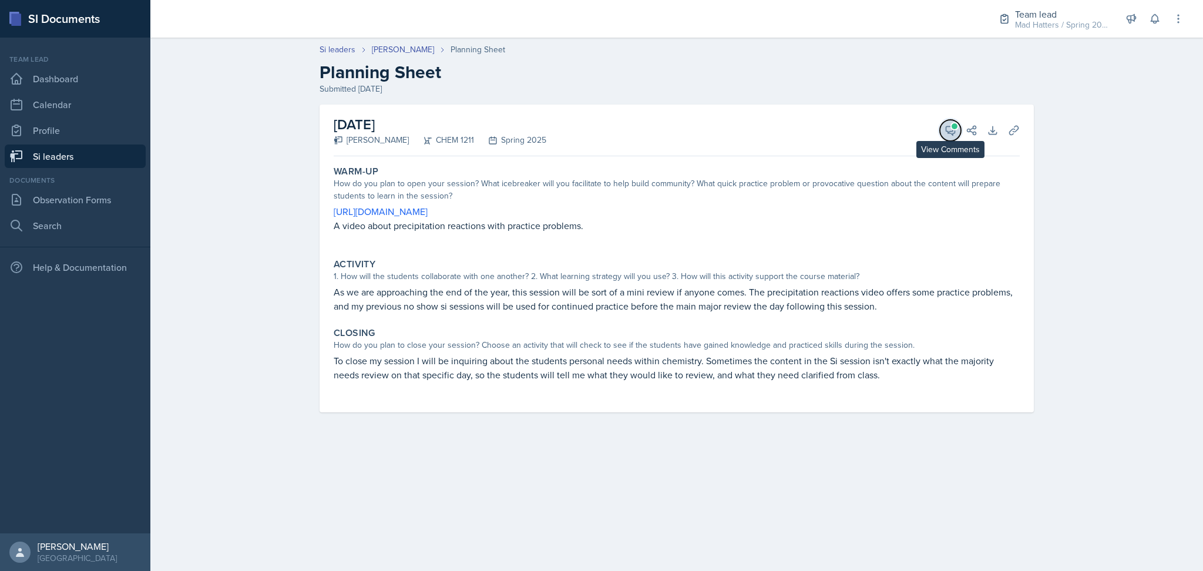
click at [952, 126] on span at bounding box center [955, 126] width 6 height 6
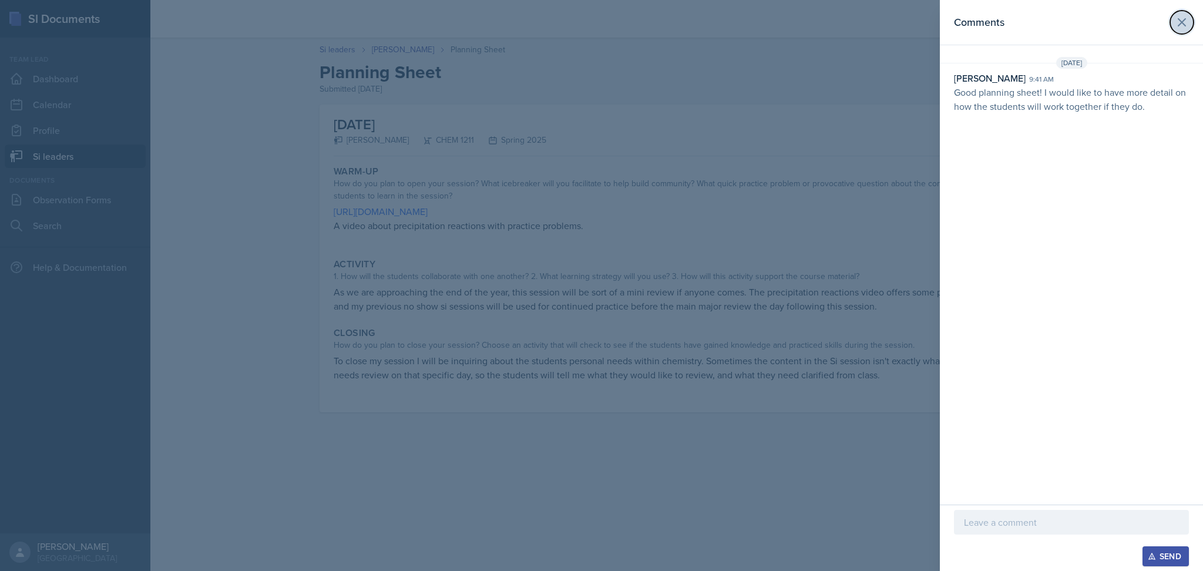
click at [1176, 22] on icon at bounding box center [1182, 22] width 14 height 14
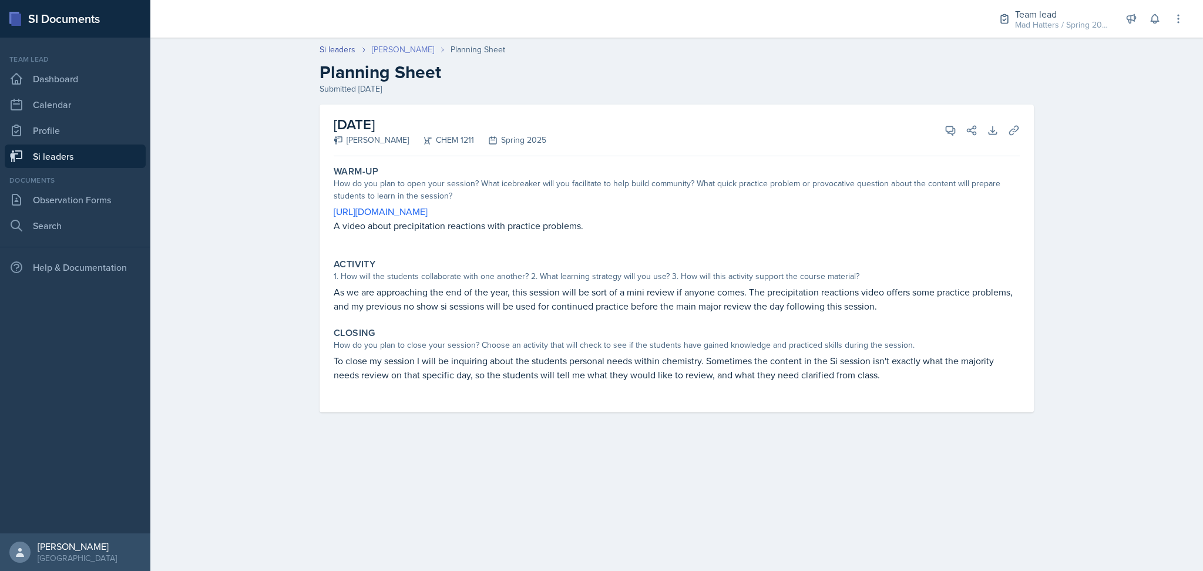
click at [391, 52] on link "[PERSON_NAME]" at bounding box center [403, 49] width 62 height 12
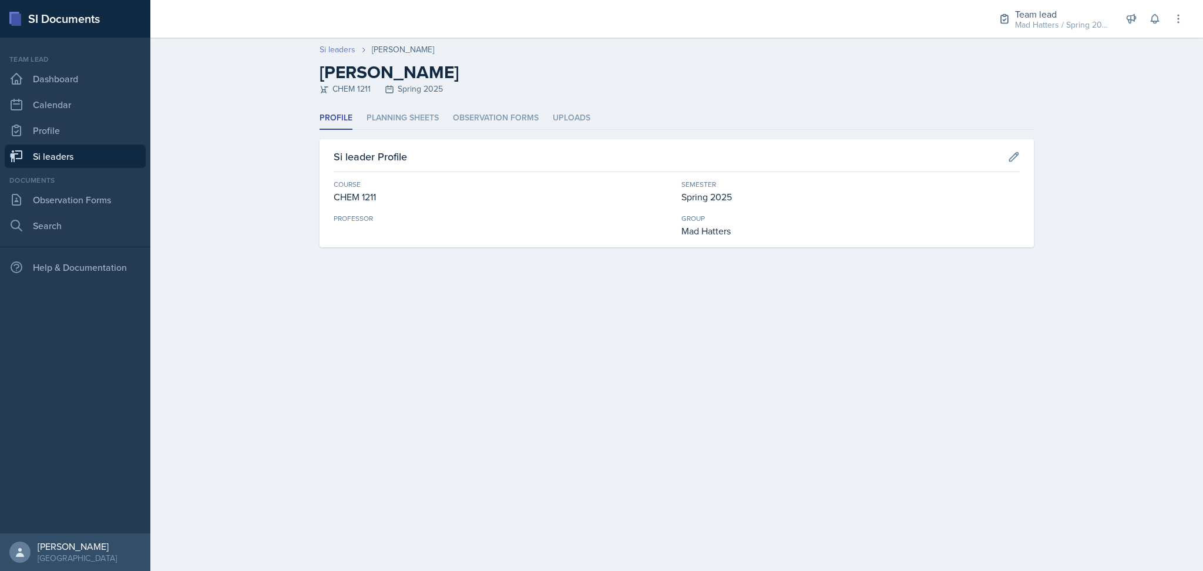
click at [338, 54] on link "Si leaders" at bounding box center [338, 49] width 36 height 12
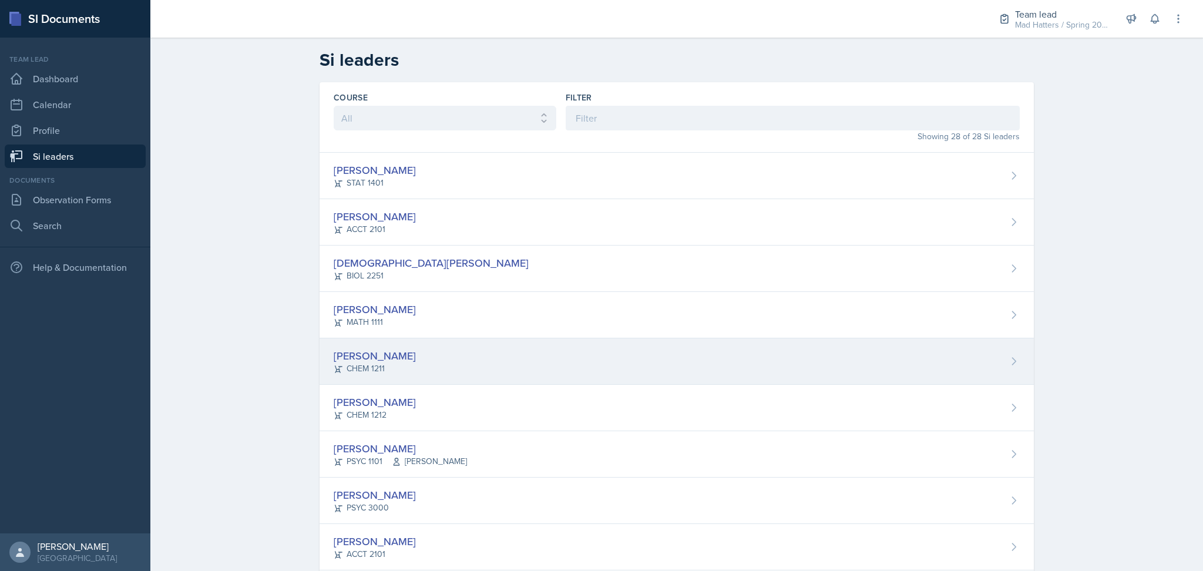
scroll to position [909, 0]
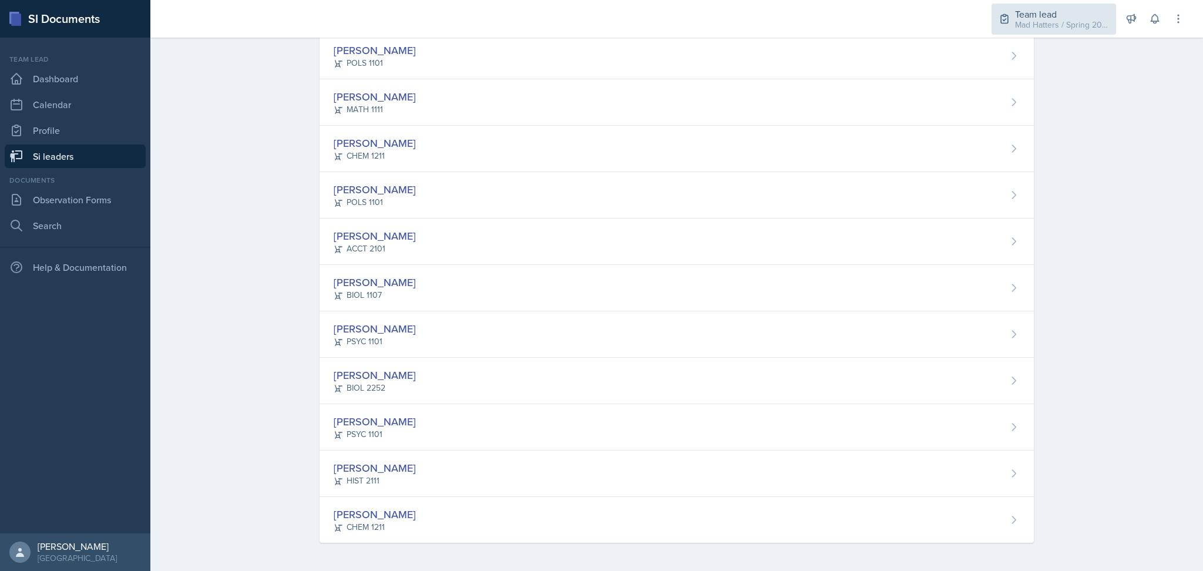
click at [1021, 18] on div "Team lead" at bounding box center [1062, 14] width 94 height 14
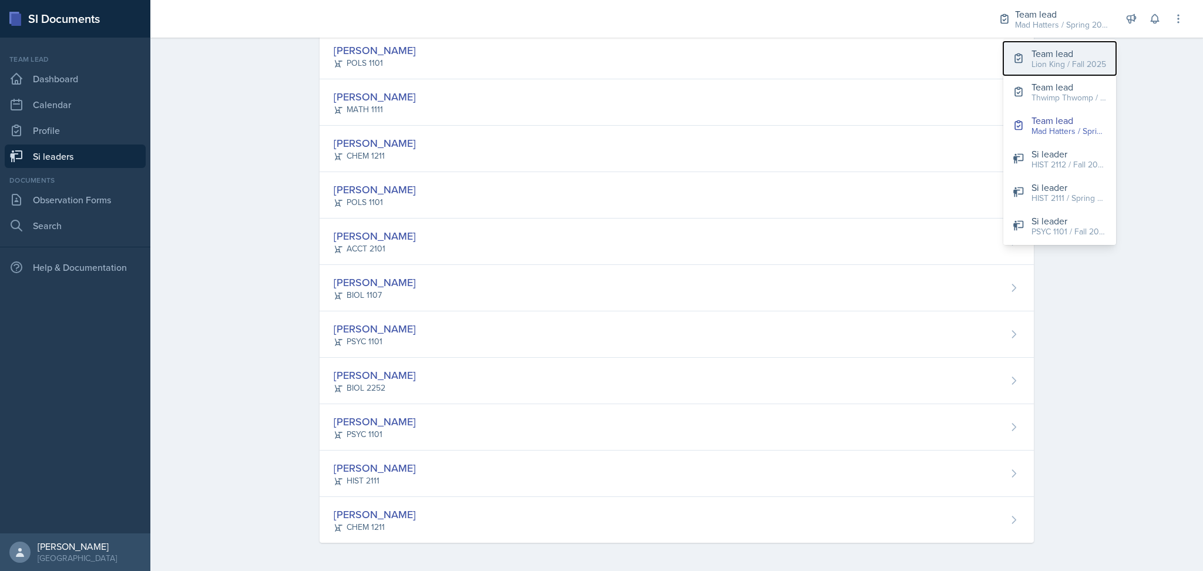
click at [1044, 56] on div "Team lead" at bounding box center [1068, 53] width 75 height 14
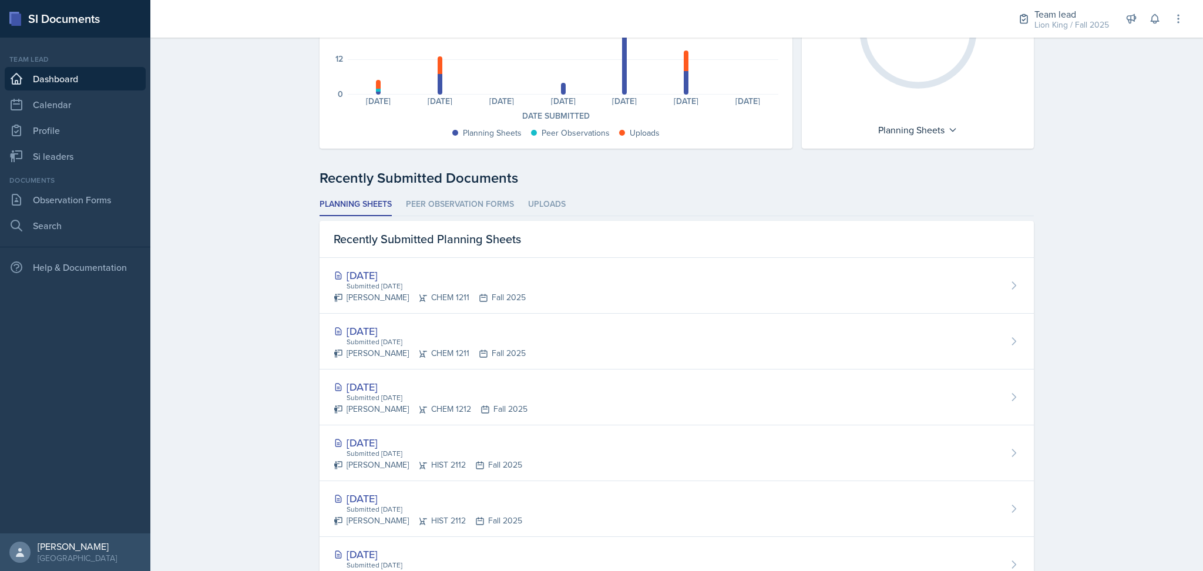
scroll to position [179, 0]
click at [1063, 23] on div "Lion King / Fall 2025" at bounding box center [1071, 25] width 75 height 12
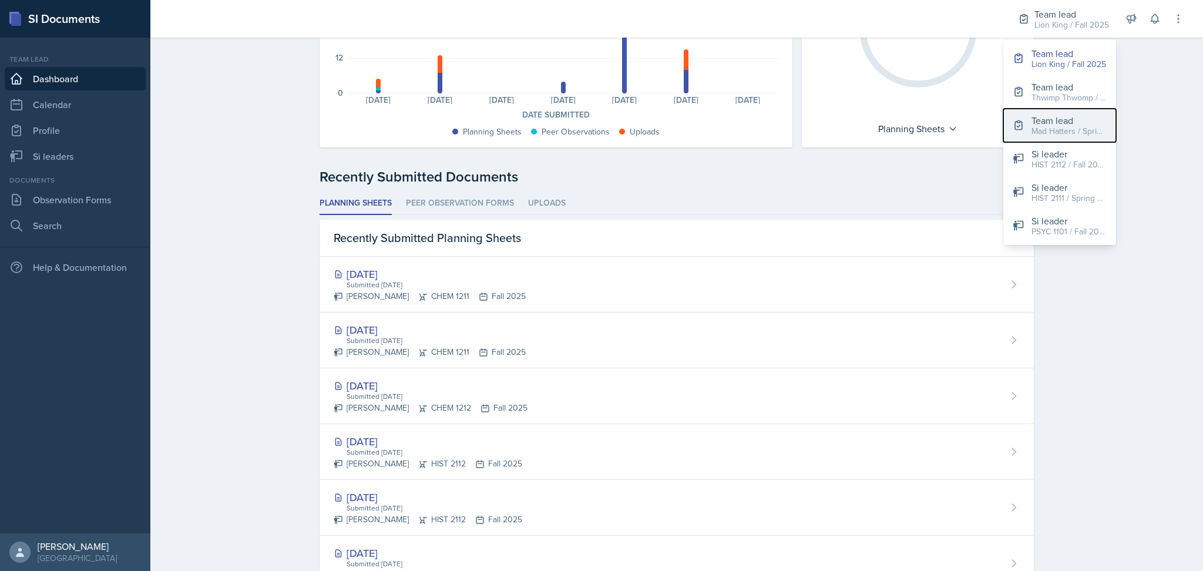
click at [1062, 123] on div "Team lead" at bounding box center [1068, 120] width 75 height 14
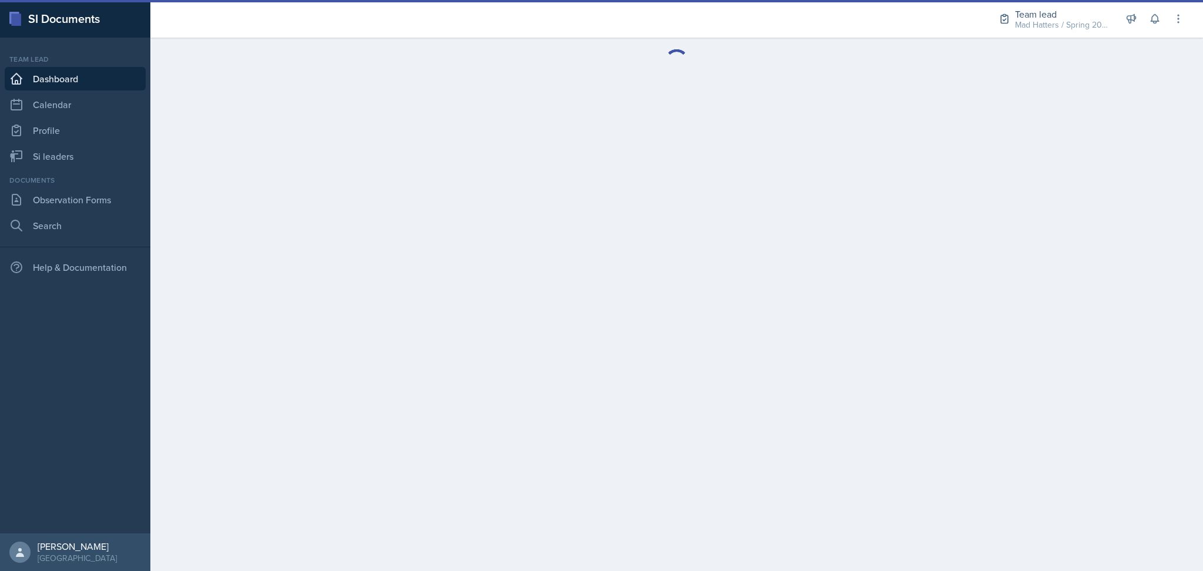
scroll to position [0, 0]
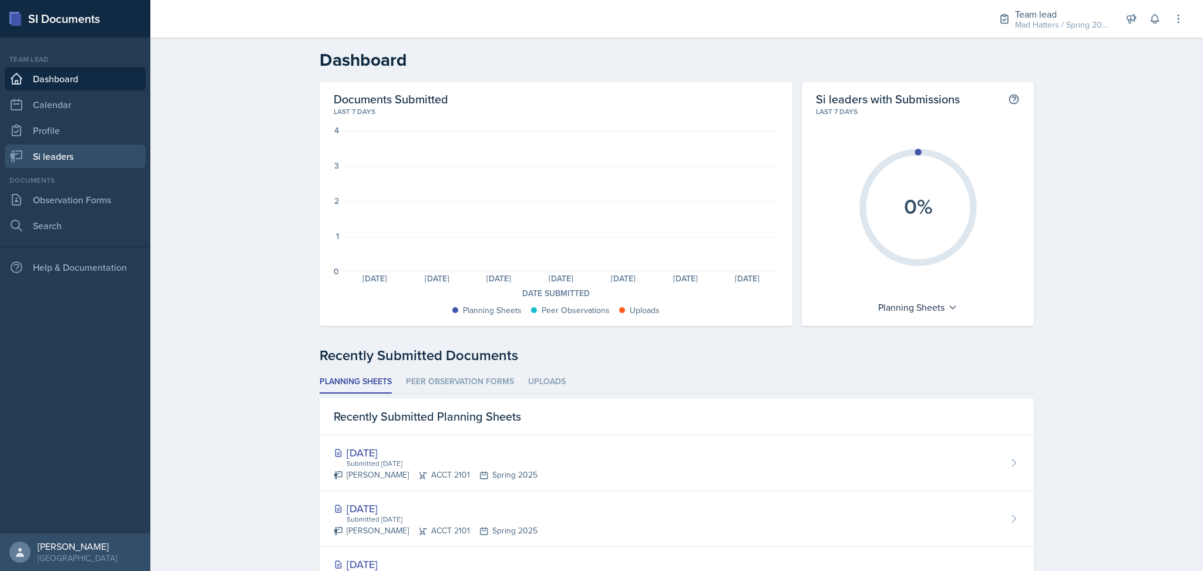
click at [30, 161] on link "Si leaders" at bounding box center [75, 155] width 141 height 23
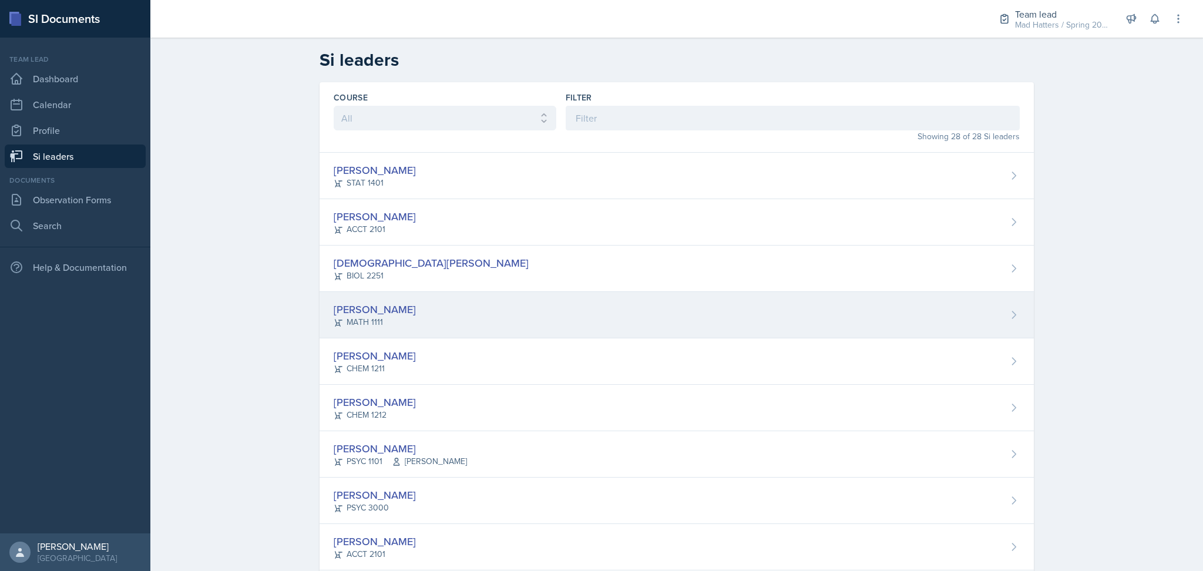
click at [466, 335] on div "Alyssa Bryant MATH 1111" at bounding box center [677, 315] width 714 height 46
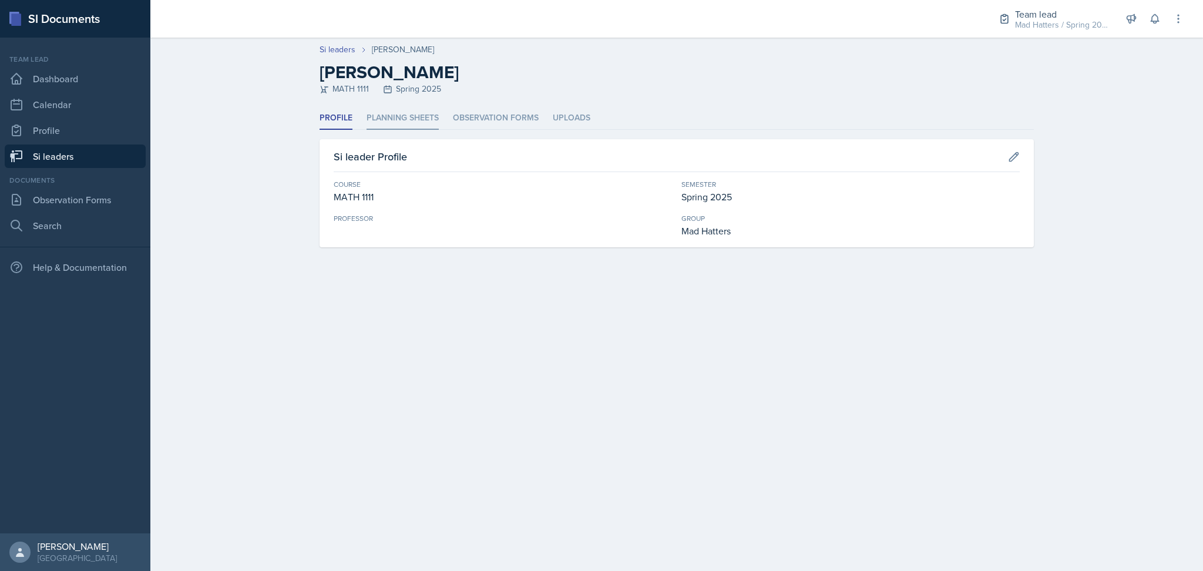
click at [430, 122] on li "Planning Sheets" at bounding box center [403, 118] width 72 height 23
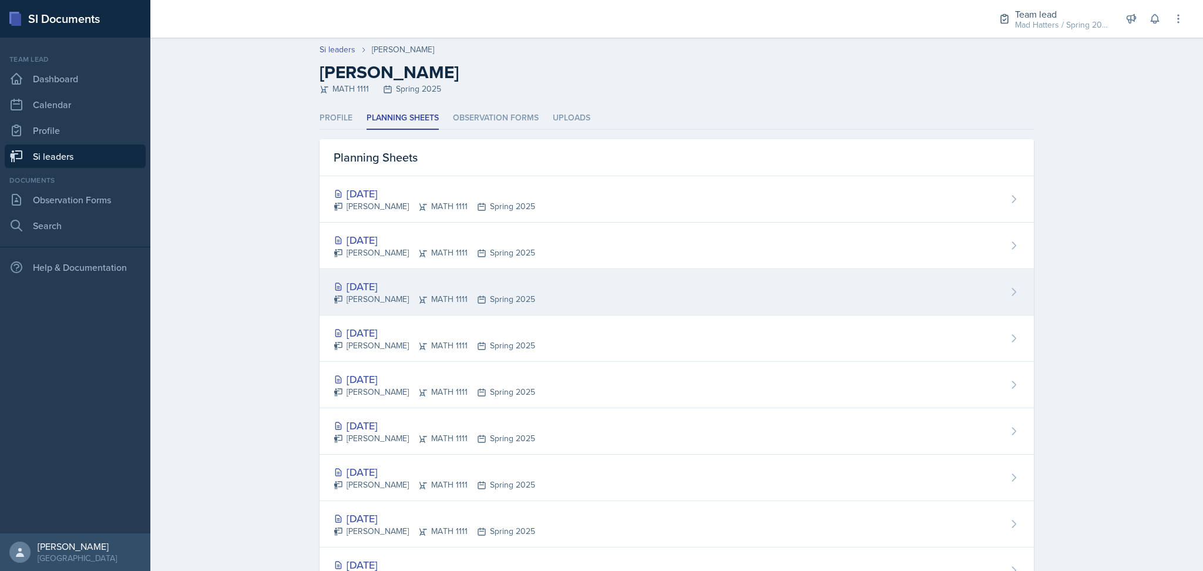
click at [637, 314] on div "Mar 24th, 2025 Alyssa Bryant MATH 1111 Spring 2025" at bounding box center [677, 292] width 714 height 46
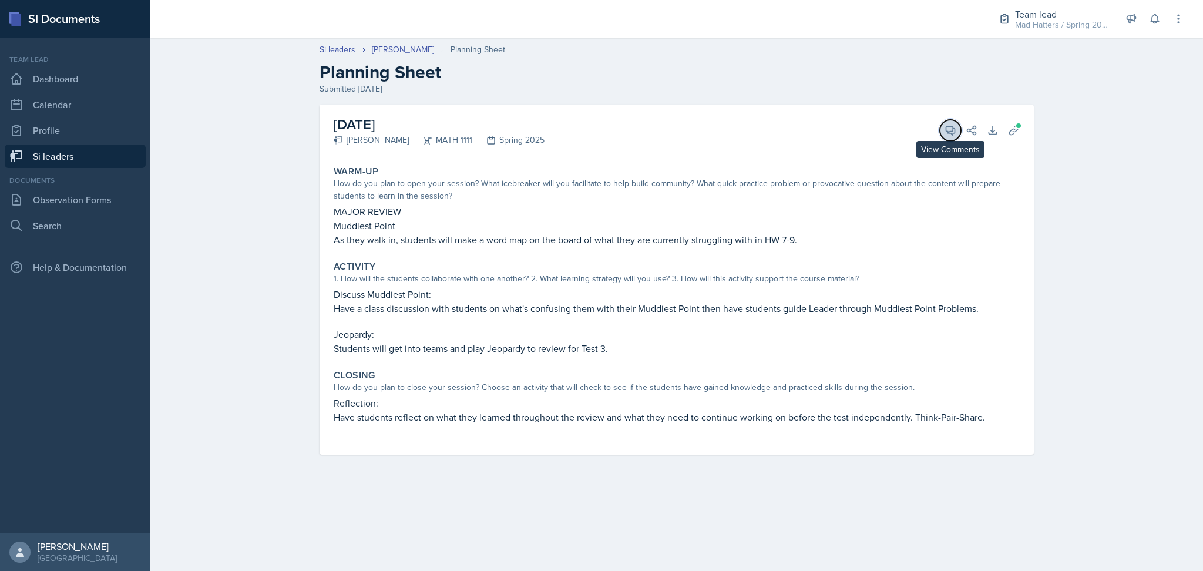
click at [950, 133] on icon at bounding box center [950, 130] width 9 height 9
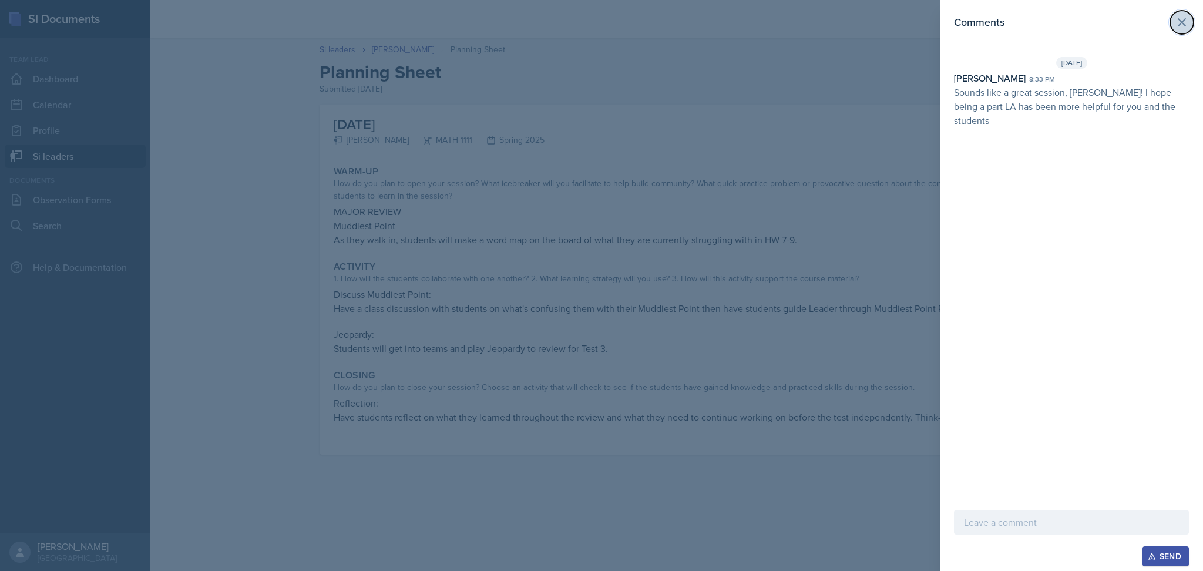
click at [1182, 28] on icon at bounding box center [1182, 22] width 14 height 14
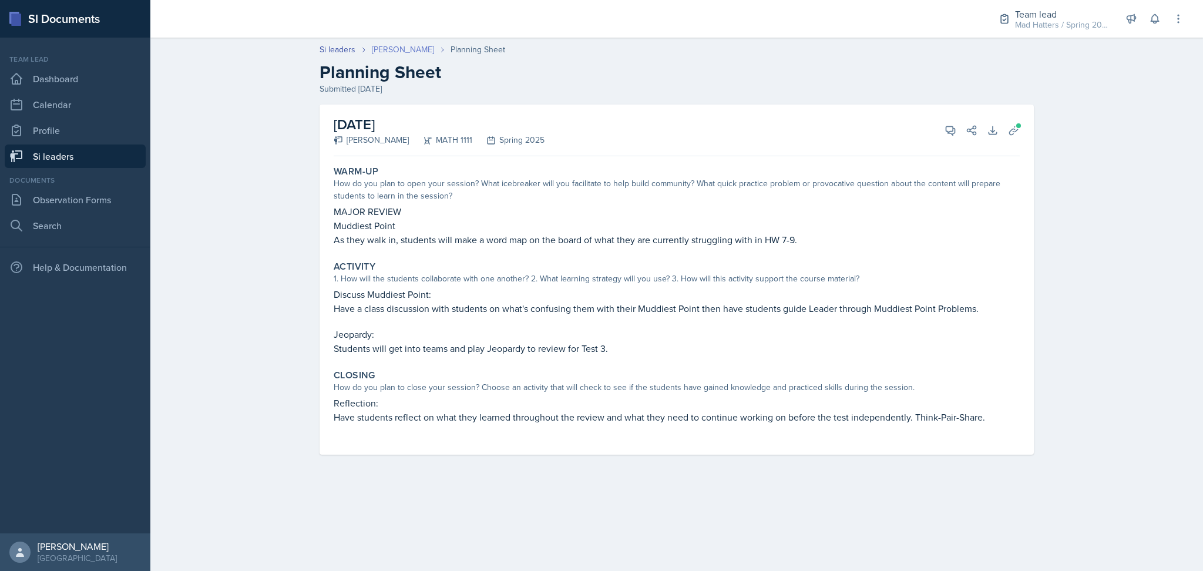
click at [395, 52] on link "[PERSON_NAME]" at bounding box center [403, 49] width 62 height 12
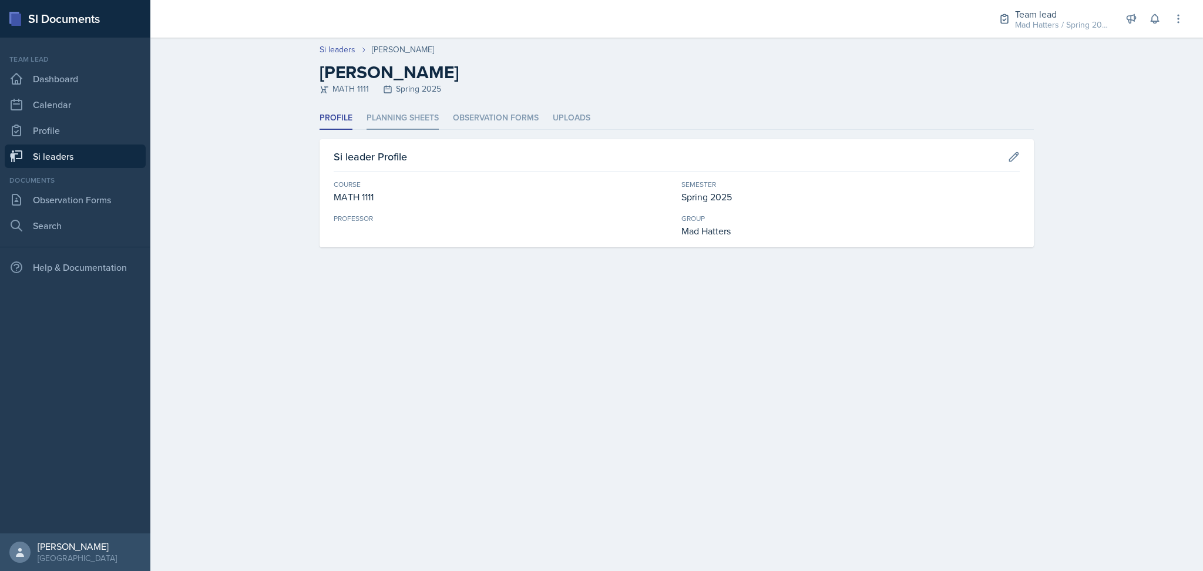
click at [426, 116] on li "Planning Sheets" at bounding box center [403, 118] width 72 height 23
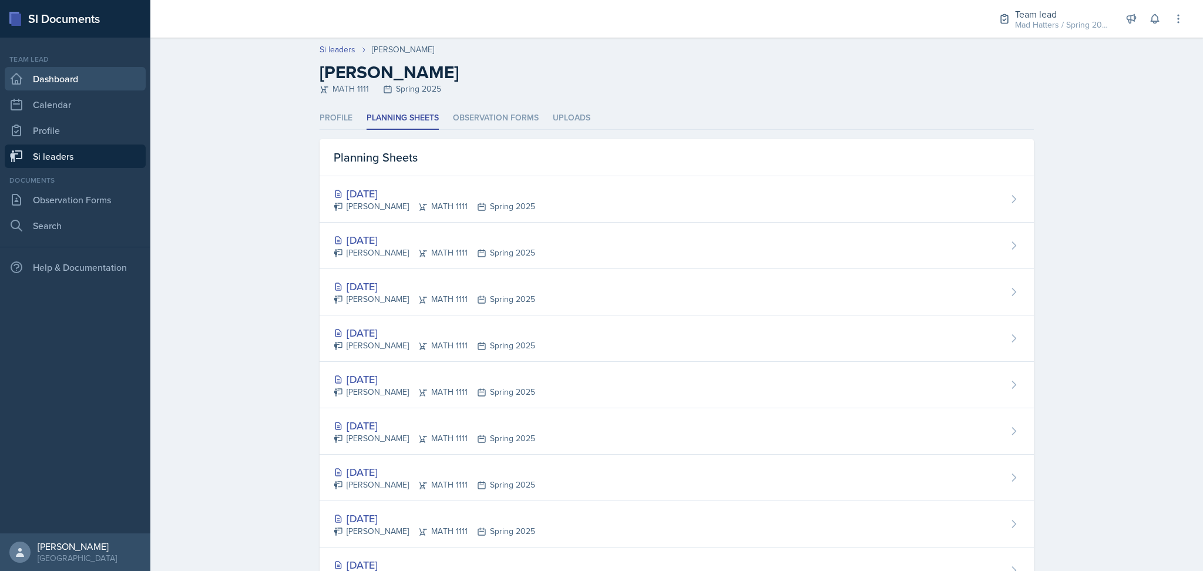
click at [43, 77] on link "Dashboard" at bounding box center [75, 78] width 141 height 23
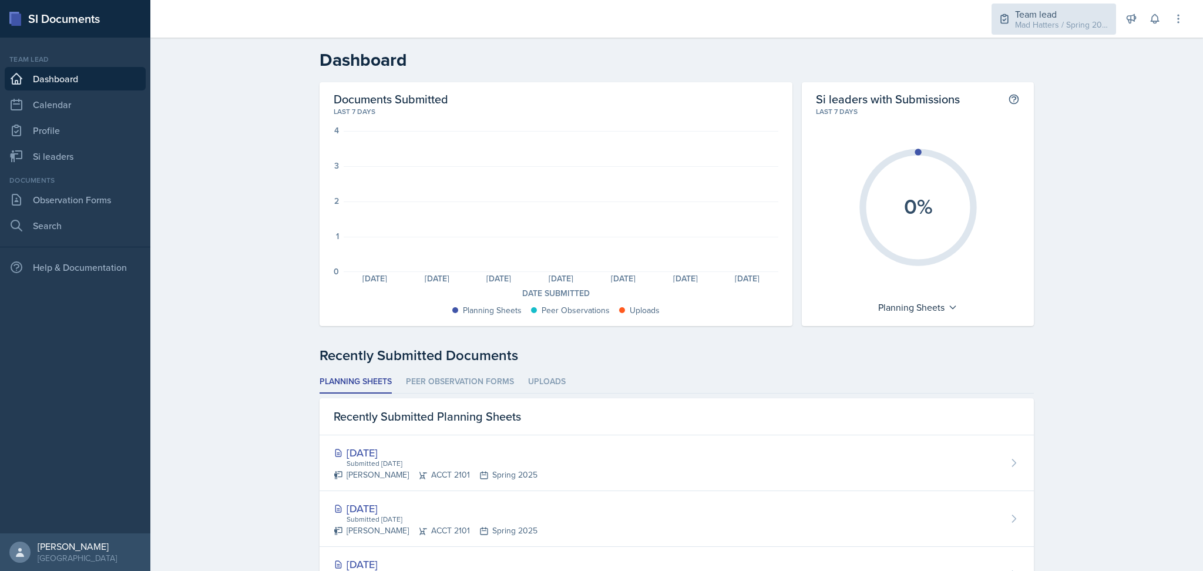
click at [1046, 14] on div "Team lead" at bounding box center [1062, 14] width 94 height 14
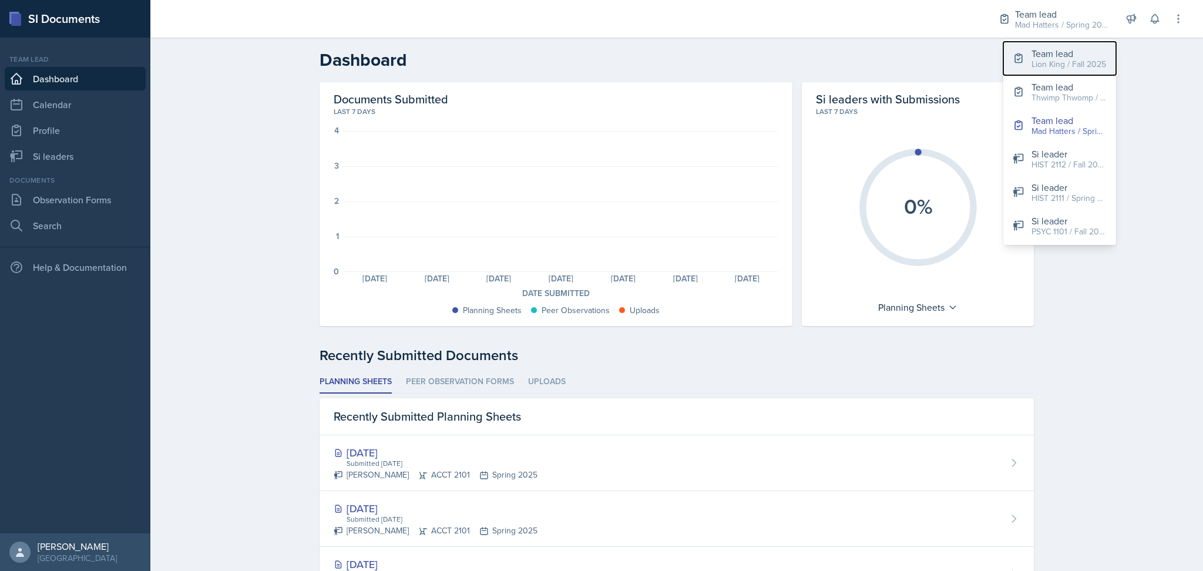
click at [1058, 68] on div "Lion King / Fall 2025" at bounding box center [1068, 64] width 75 height 12
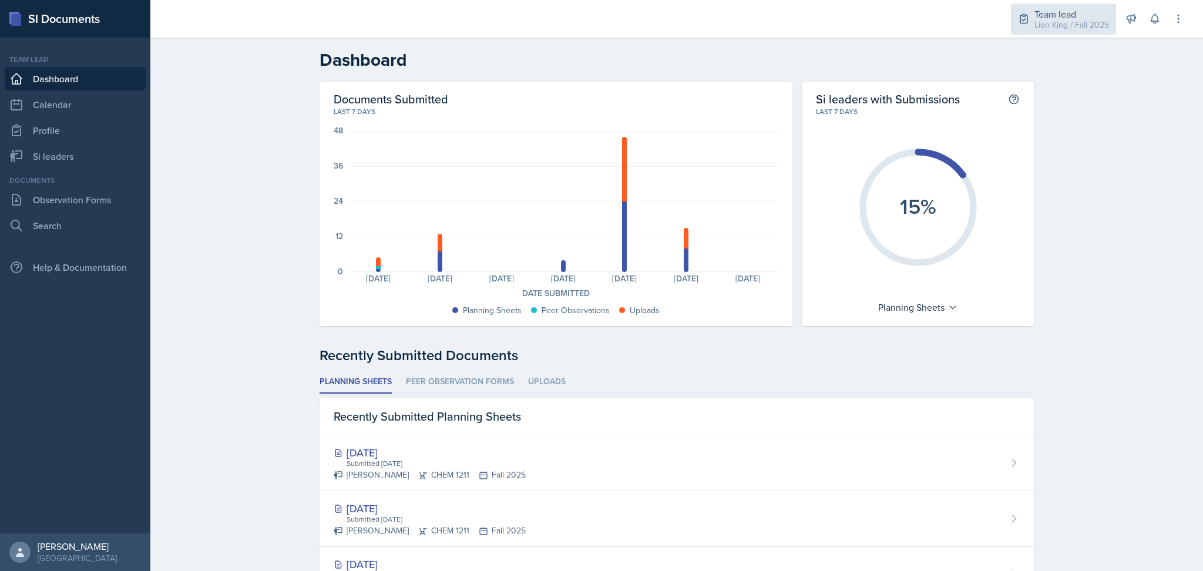
click at [1081, 10] on div "Team lead" at bounding box center [1071, 14] width 75 height 14
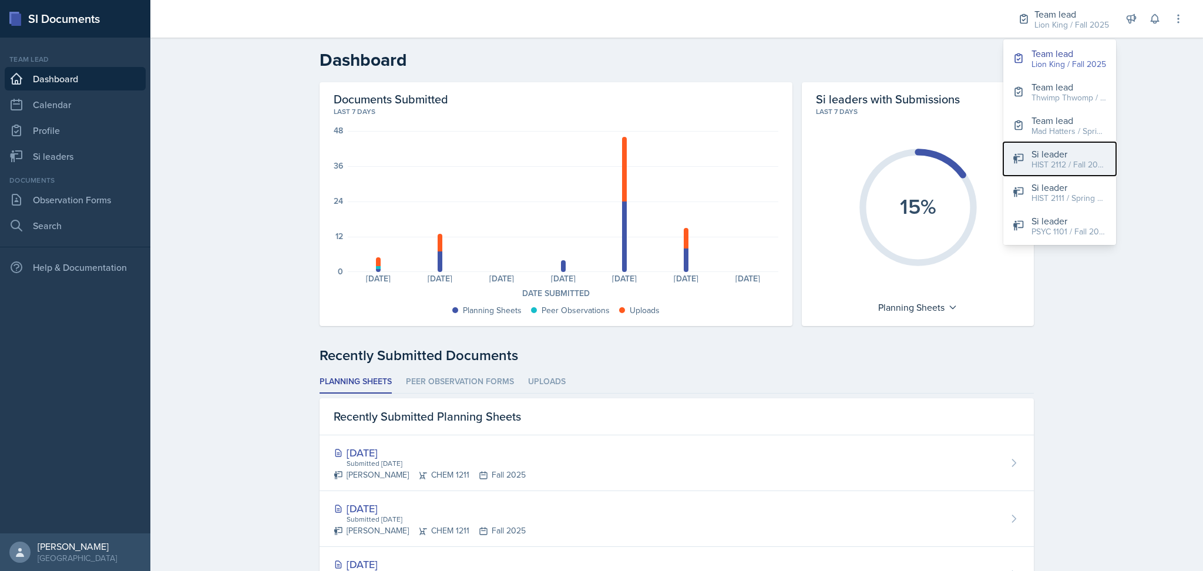
click at [1082, 161] on div "HIST 2112 / Fall 2025" at bounding box center [1068, 165] width 75 height 12
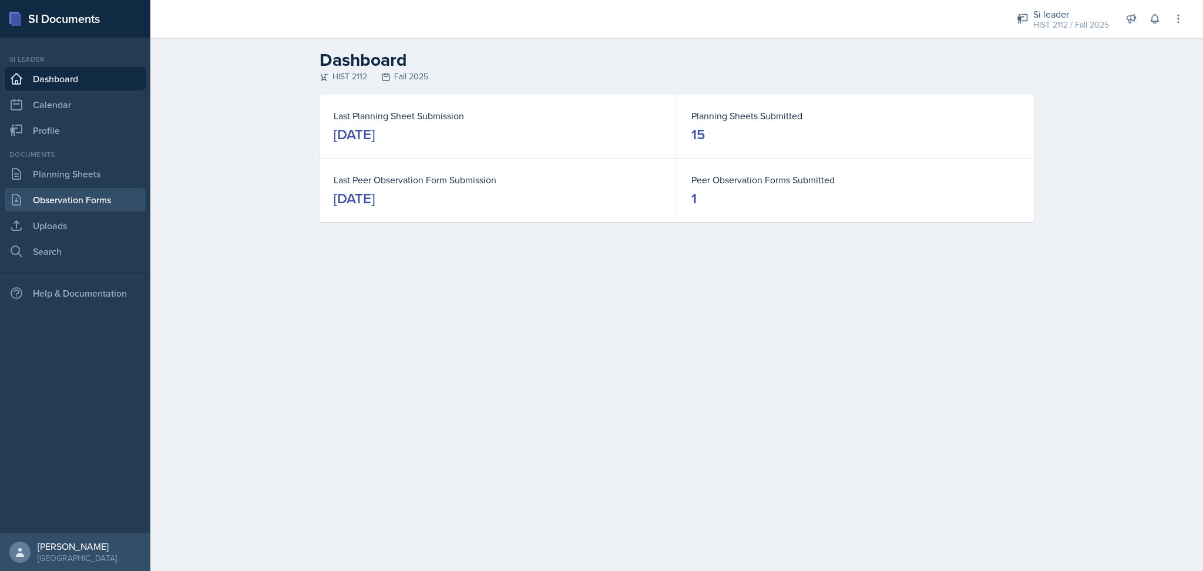
click at [96, 197] on link "Observation Forms" at bounding box center [75, 199] width 141 height 23
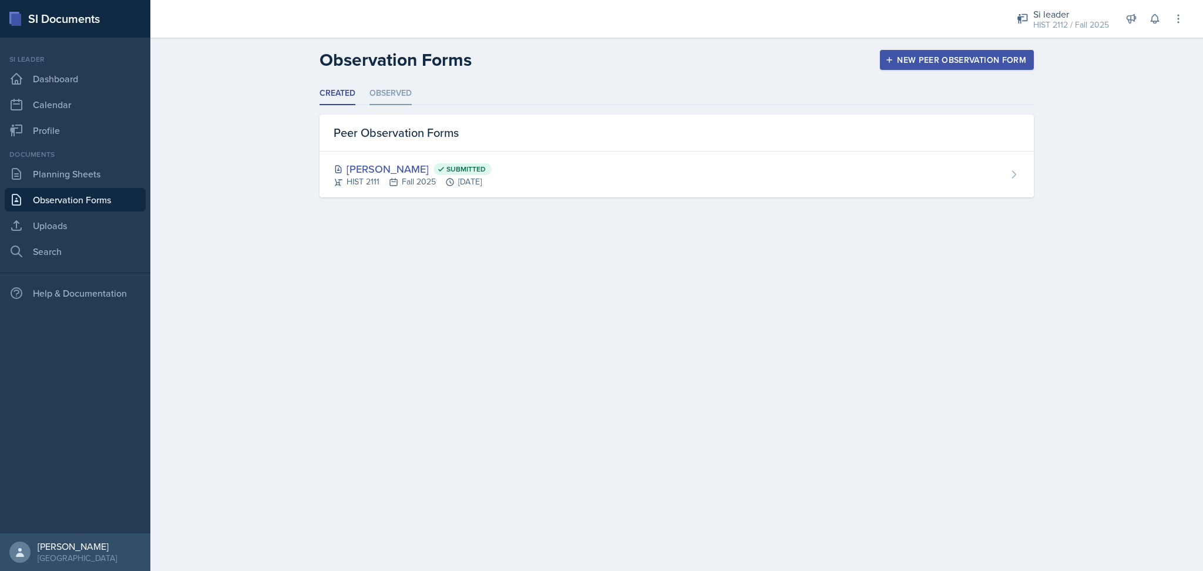
click at [387, 95] on li "Observed" at bounding box center [390, 93] width 42 height 23
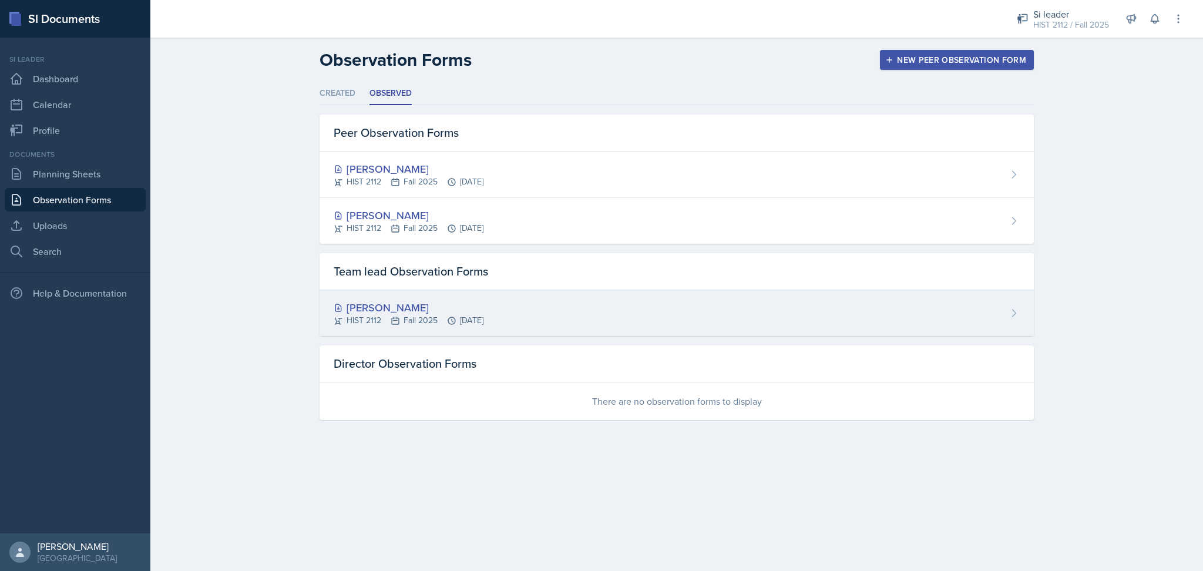
click at [626, 297] on div "Madie Houser HIST 2112 Fall 2025 Sep 25th, 2025" at bounding box center [677, 313] width 714 height 46
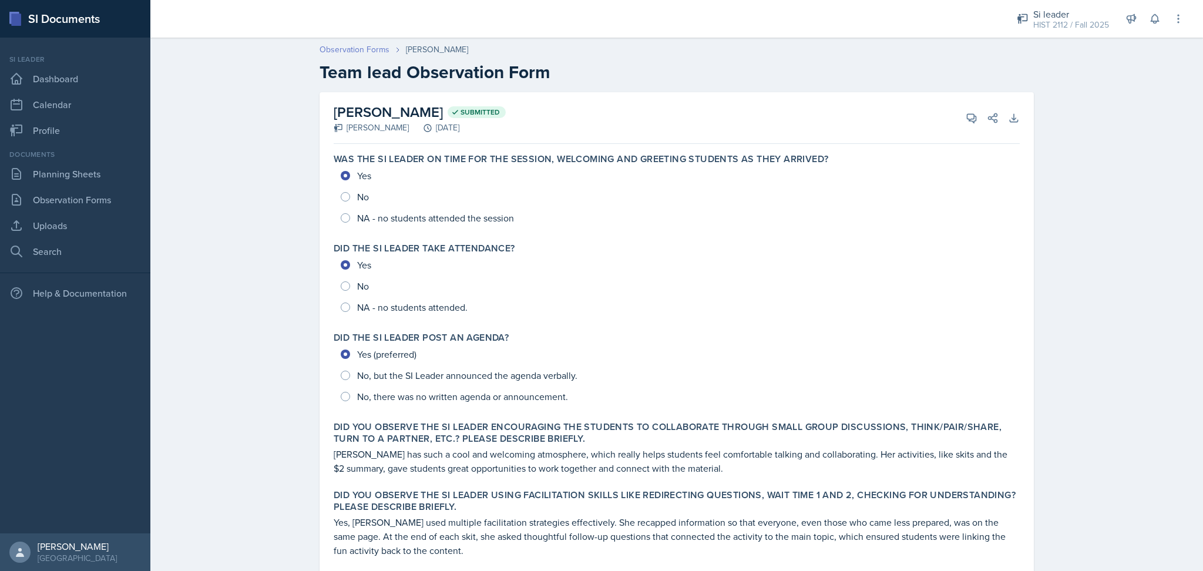
click at [353, 53] on link "Observation Forms" at bounding box center [355, 49] width 70 height 12
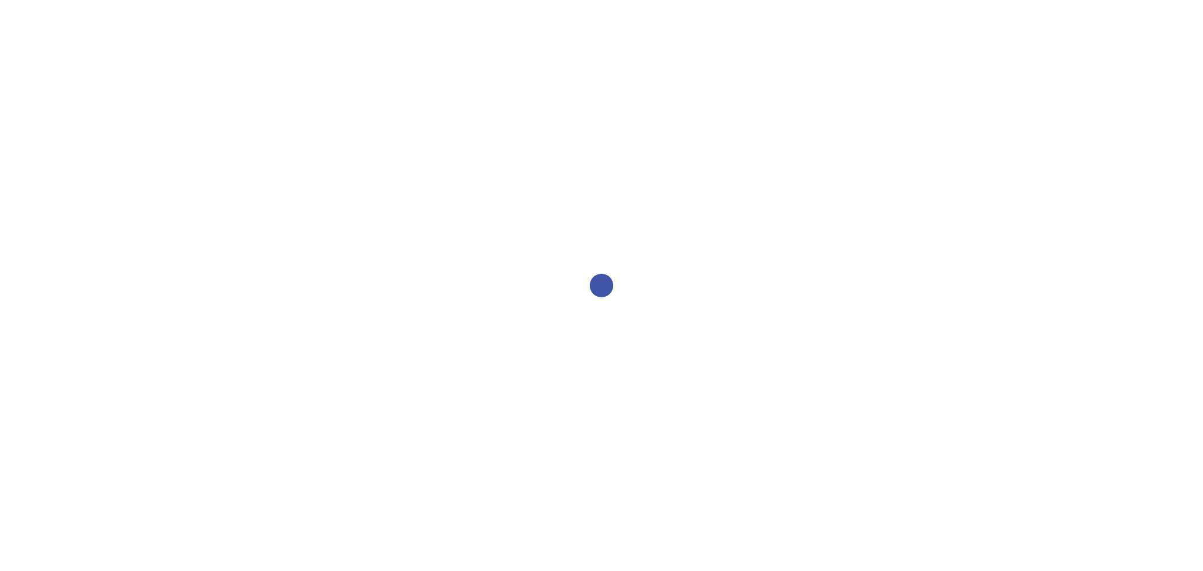
select select "2bed604d-1099-4043-b1bc-2365e8740244"
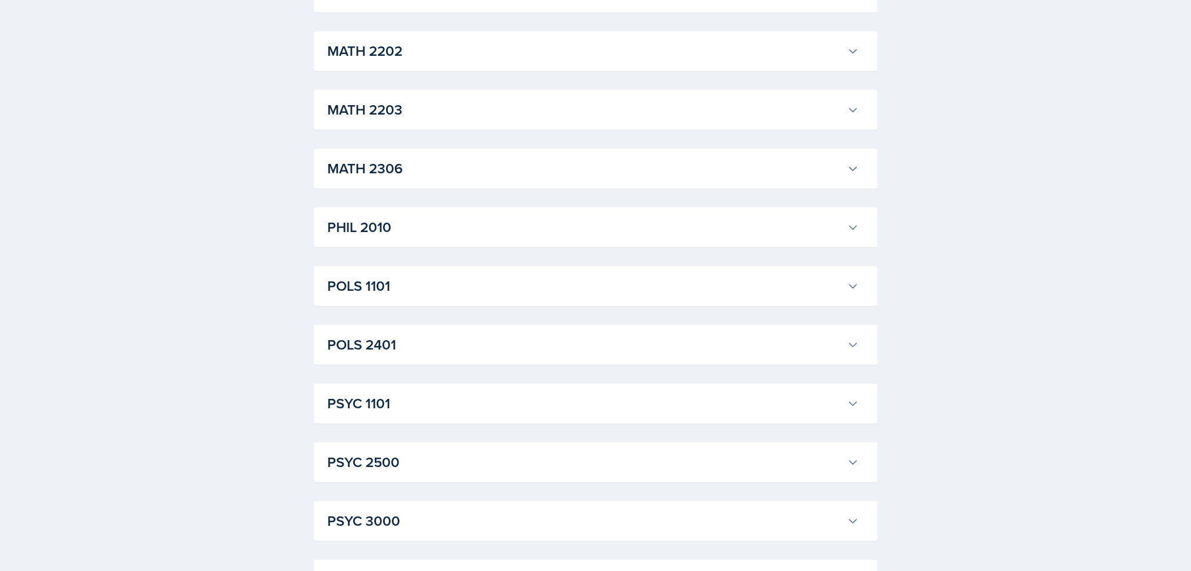
scroll to position [1368, 0]
click at [431, 401] on h3 "PSYC 1101" at bounding box center [585, 402] width 515 height 21
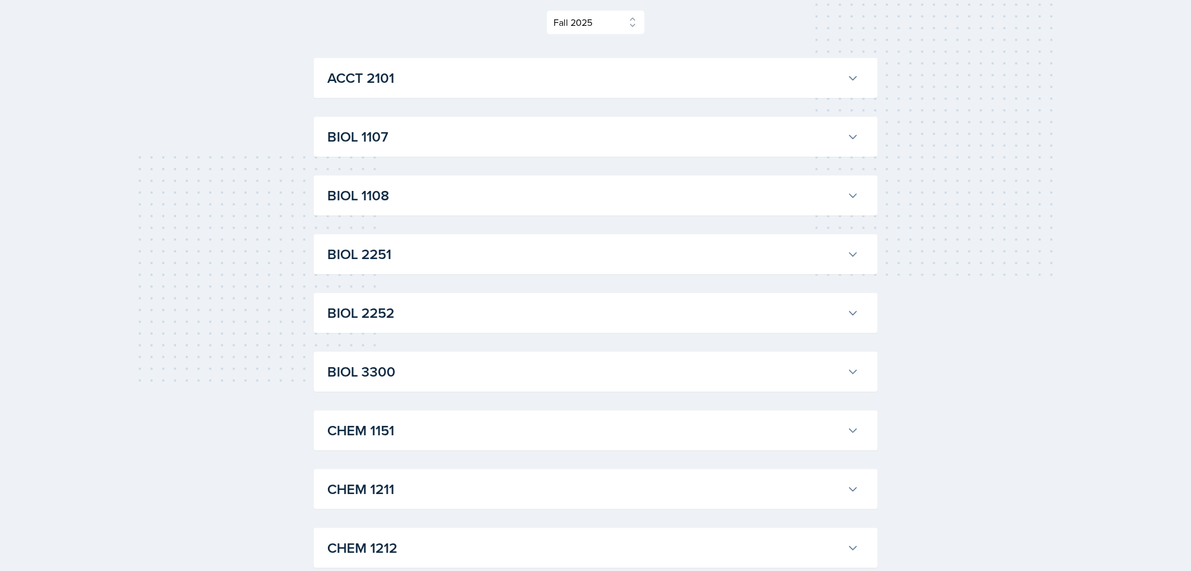
scroll to position [0, 0]
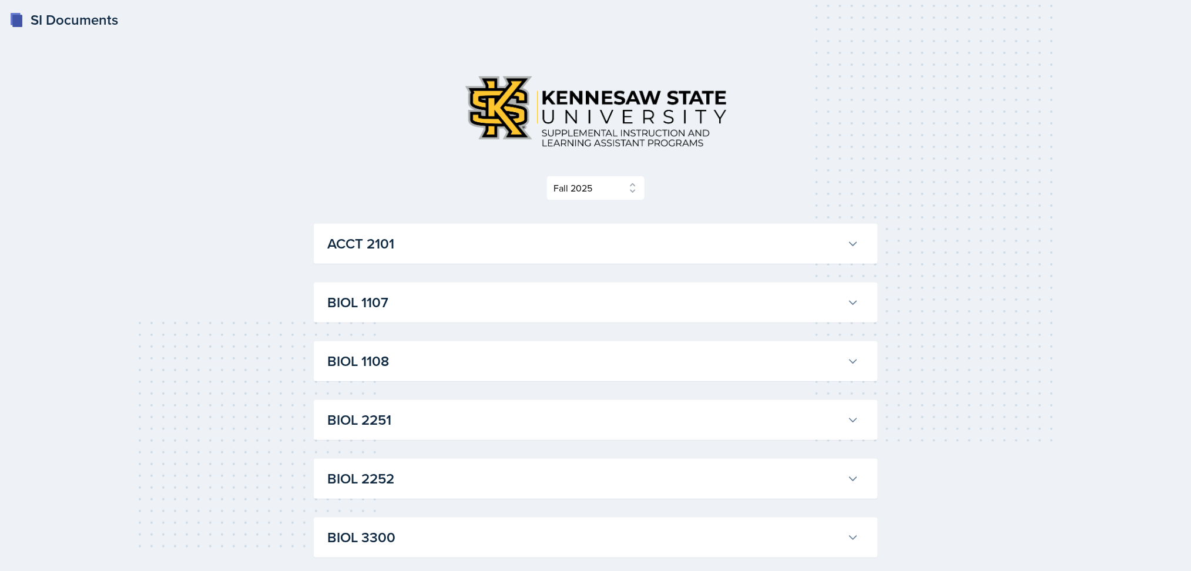
click at [633, 246] on h3 "ACCT 2101" at bounding box center [585, 243] width 515 height 21
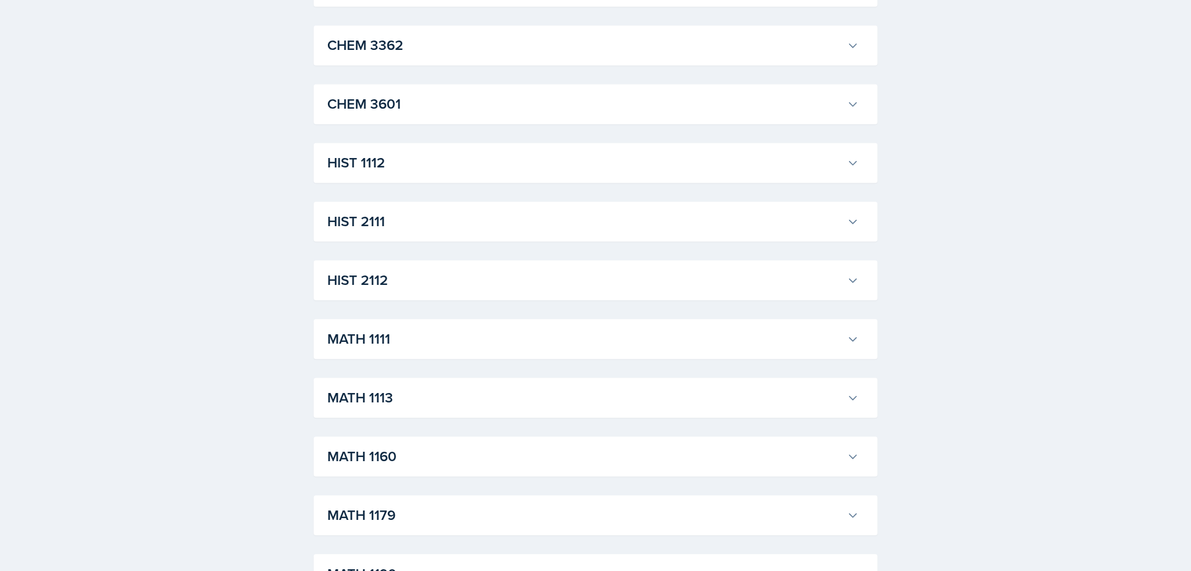
scroll to position [2426, 0]
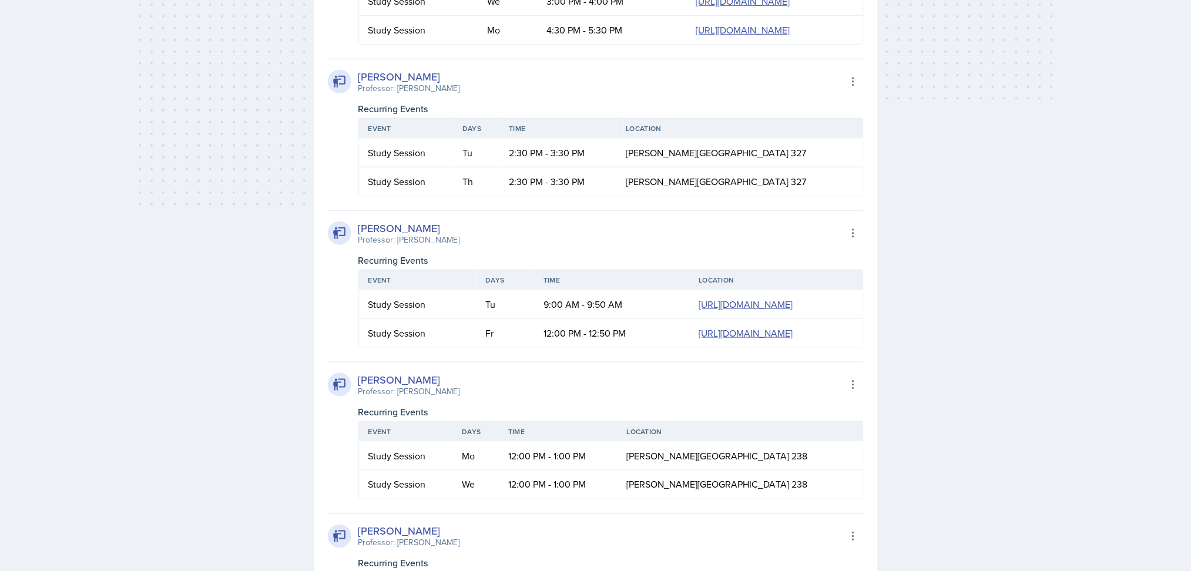
scroll to position [0, 0]
